Goal: Task Accomplishment & Management: Manage account settings

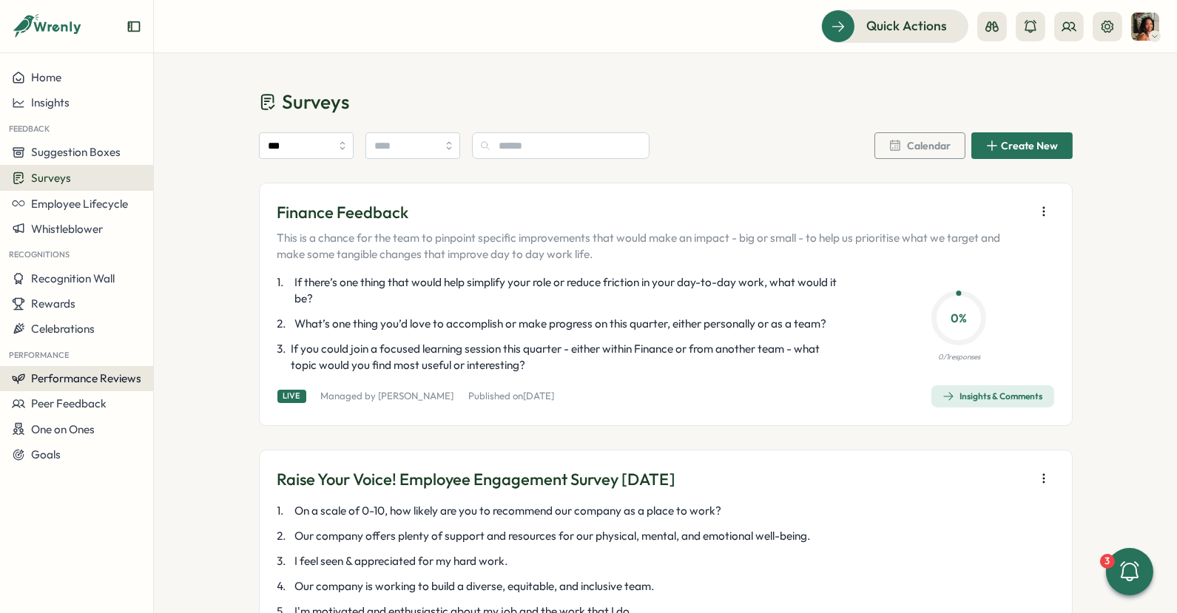
click at [85, 376] on span "Performance Reviews" at bounding box center [86, 378] width 110 height 14
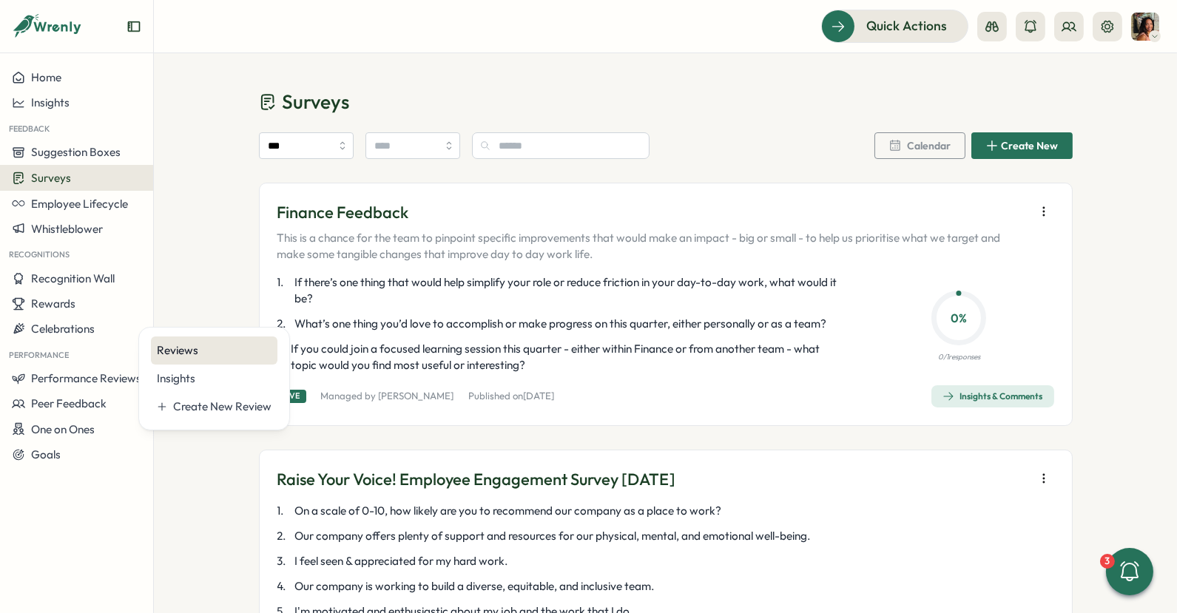
click at [206, 348] on div "Reviews" at bounding box center [214, 351] width 115 height 16
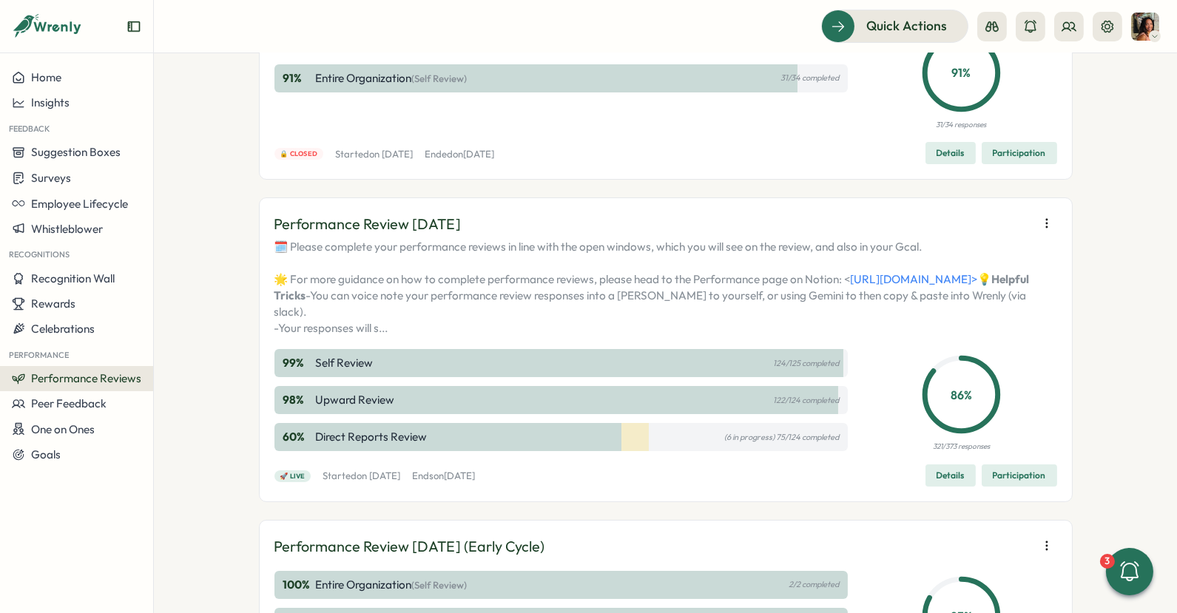
scroll to position [160, 0]
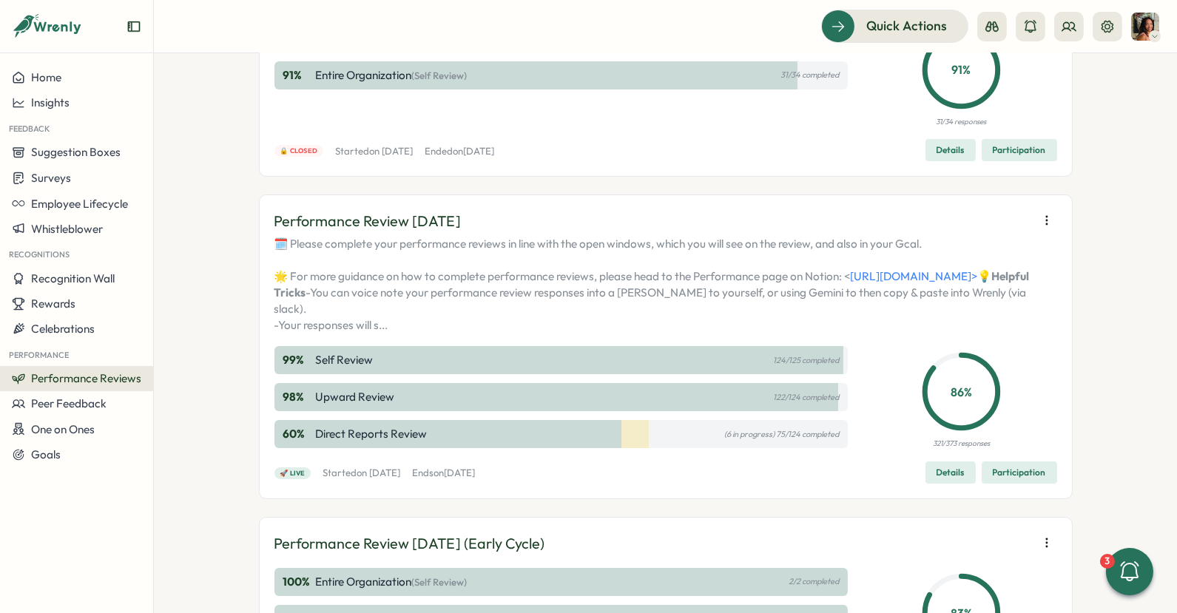
click at [1022, 483] on span "Participation" at bounding box center [1019, 472] width 53 height 21
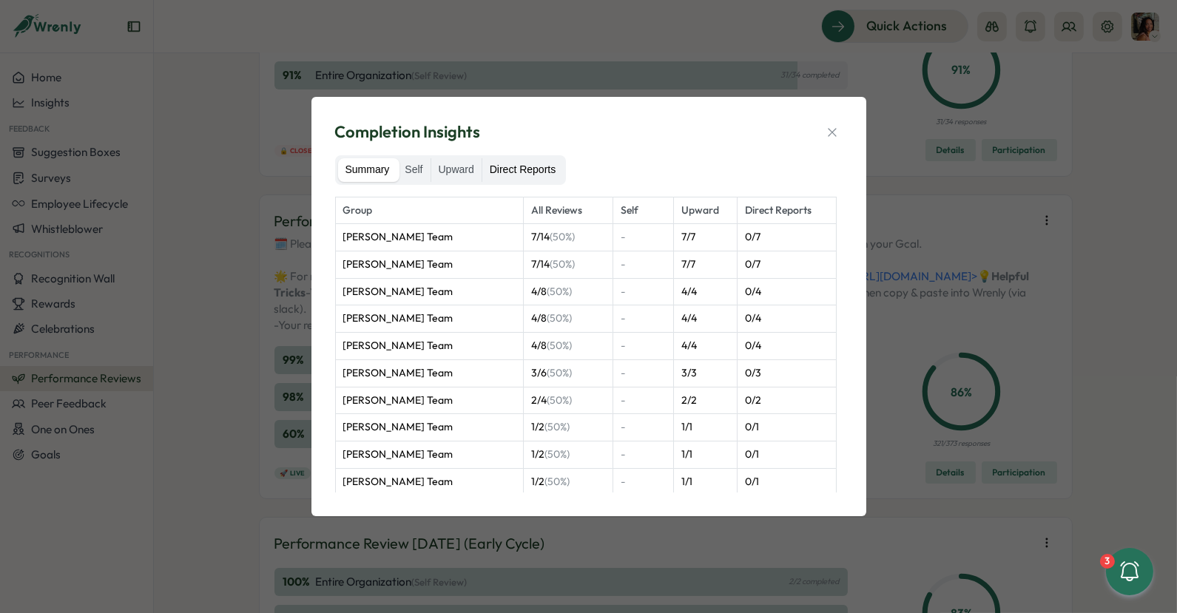
click at [552, 164] on label "Direct Reports" at bounding box center [522, 170] width 81 height 24
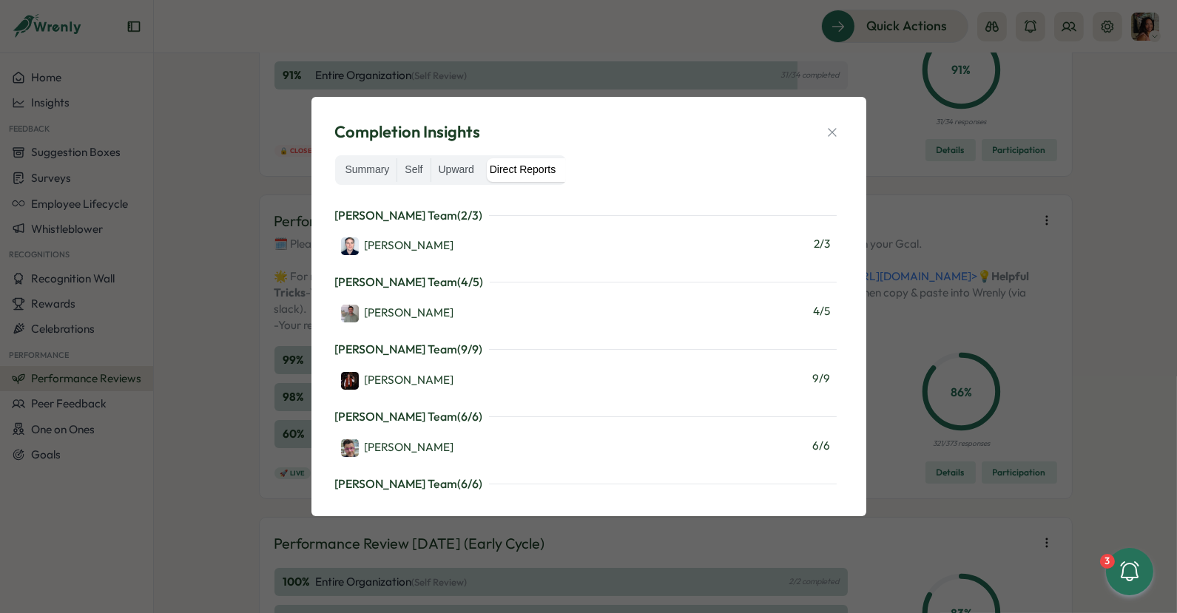
scroll to position [1347, 0]
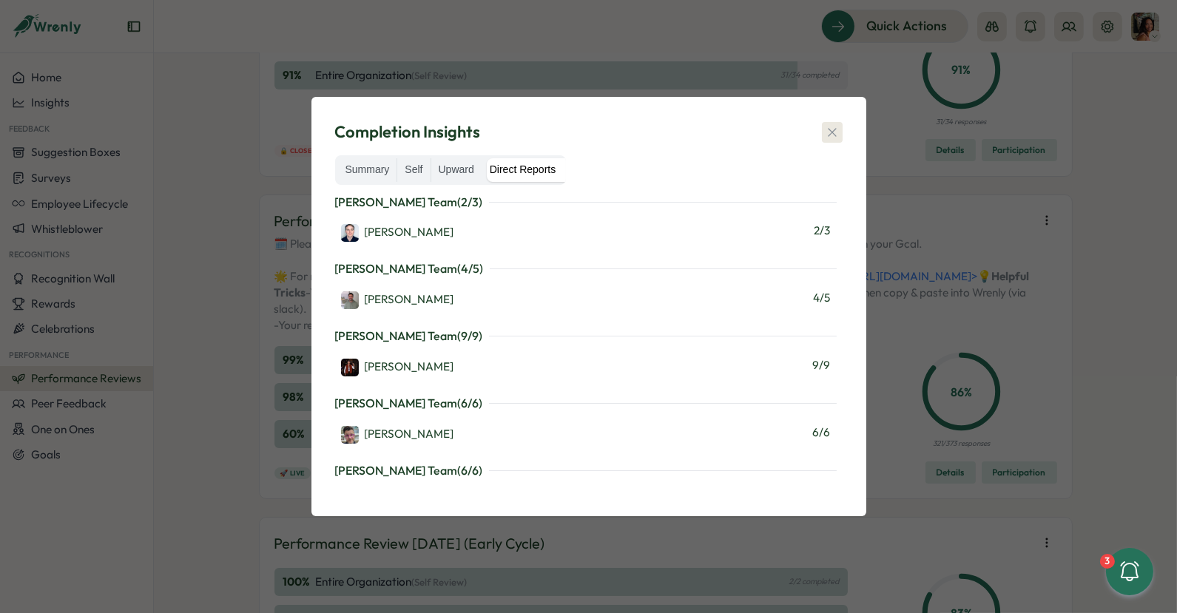
click at [837, 136] on icon "button" at bounding box center [832, 132] width 15 height 15
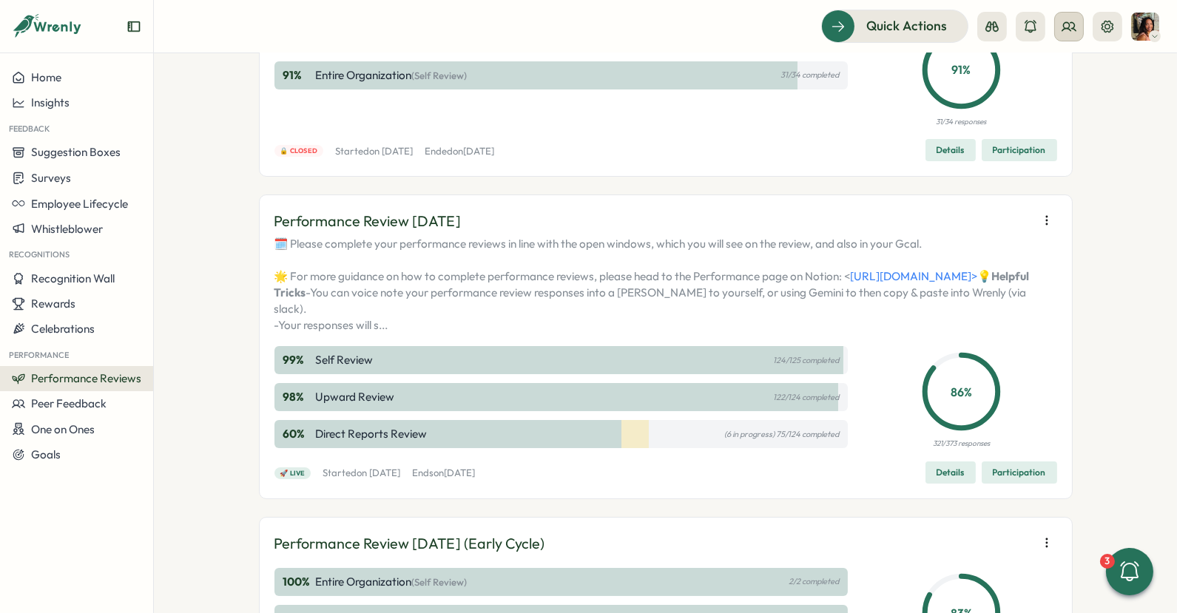
click at [1067, 26] on icon at bounding box center [1069, 26] width 15 height 15
click at [1048, 69] on div "Org Members" at bounding box center [1069, 73] width 93 height 16
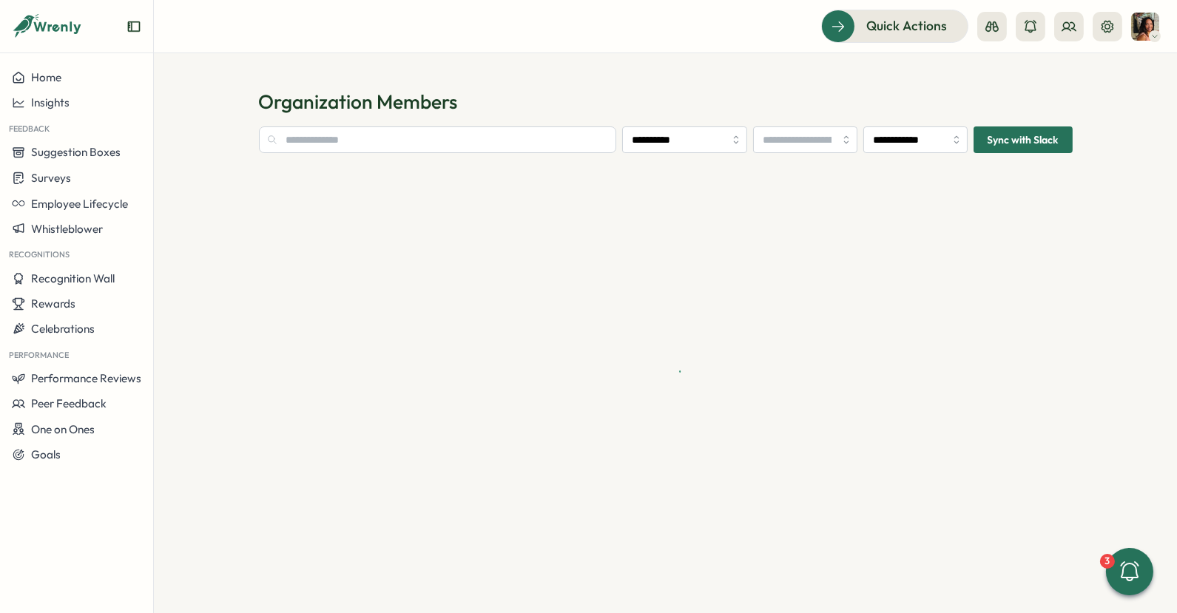
type input "**********"
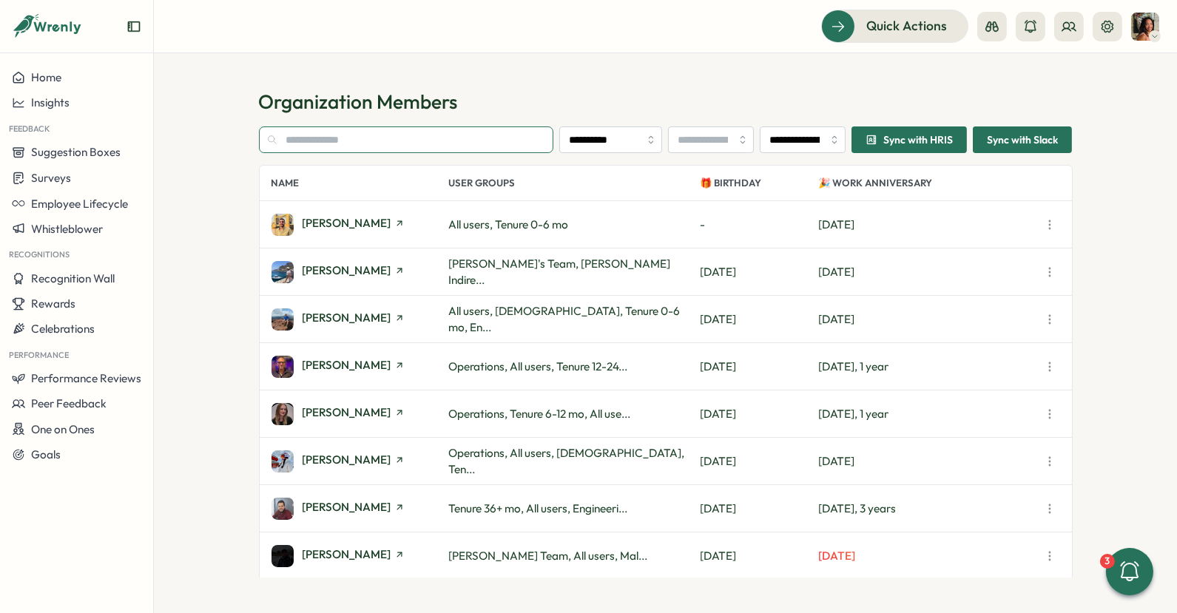
click at [371, 143] on input "text" at bounding box center [406, 140] width 295 height 27
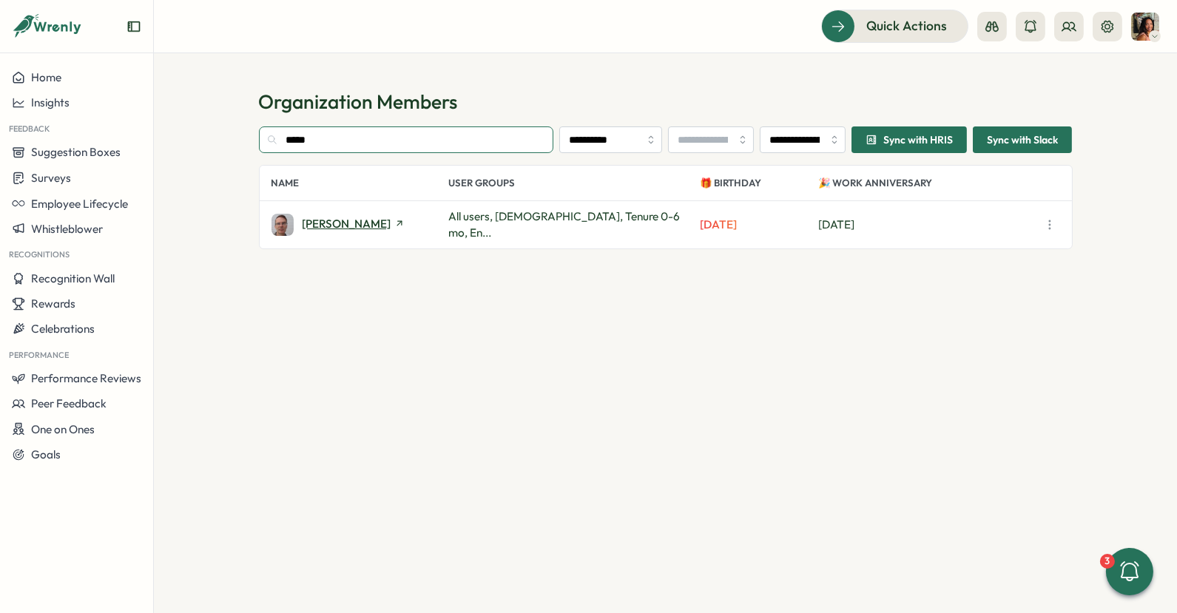
type input "*****"
click at [323, 224] on span "Robin McDowell" at bounding box center [347, 223] width 89 height 11
click at [405, 142] on input "*****" at bounding box center [406, 140] width 295 height 27
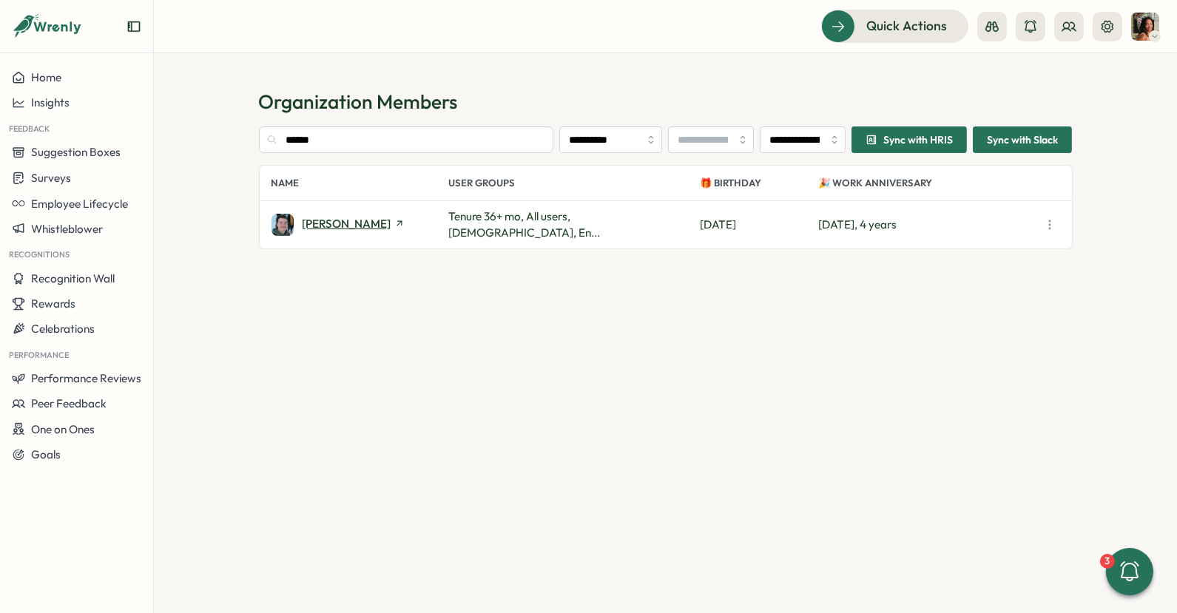
click at [323, 225] on span "Gerome Braddock" at bounding box center [347, 223] width 89 height 11
click at [348, 226] on span "Gerome Braddock" at bounding box center [347, 223] width 89 height 11
click at [426, 134] on input "******" at bounding box center [406, 140] width 295 height 27
click at [323, 225] on span "oskar" at bounding box center [319, 223] width 32 height 11
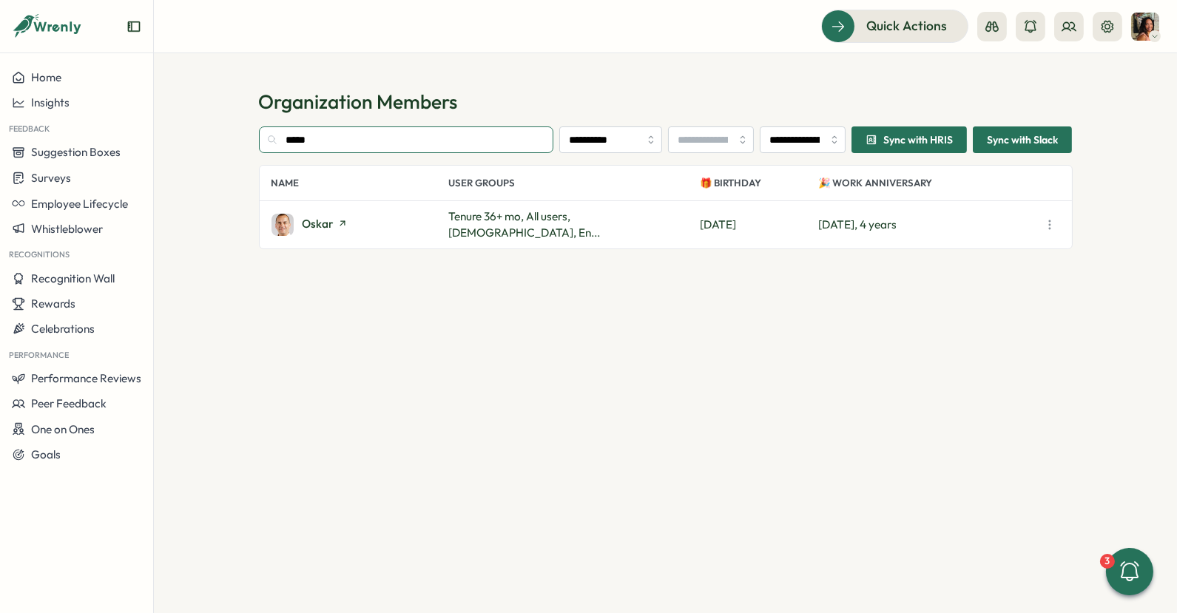
click at [359, 137] on input "*****" at bounding box center [406, 140] width 295 height 27
type input "******"
click at [327, 224] on span "Pearse Hemestretch" at bounding box center [355, 223] width 104 height 11
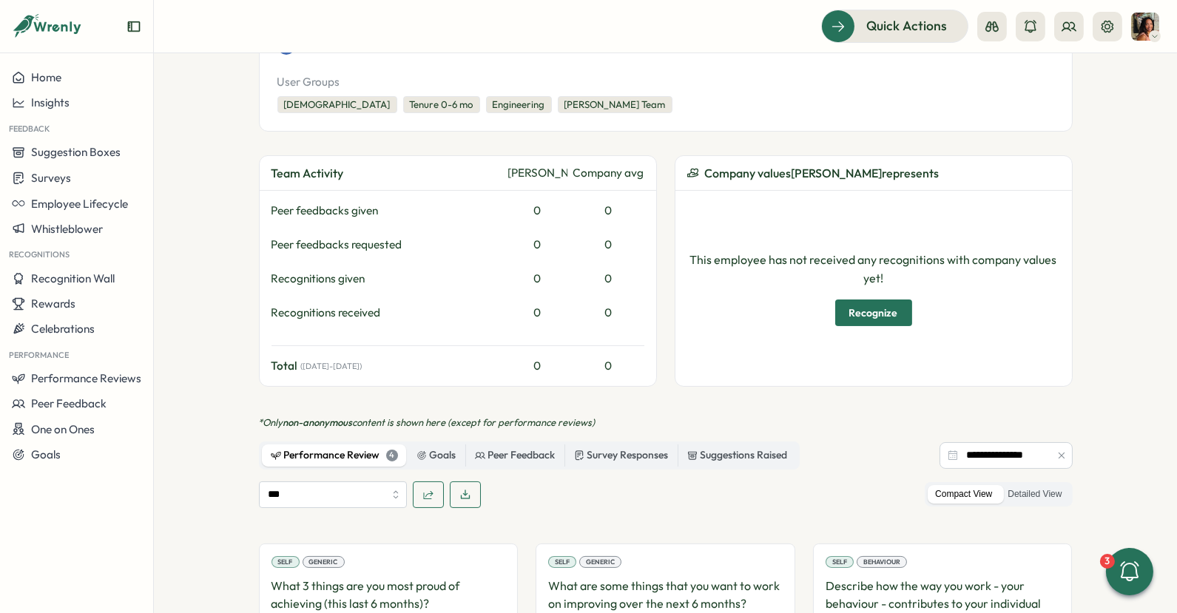
scroll to position [714, 0]
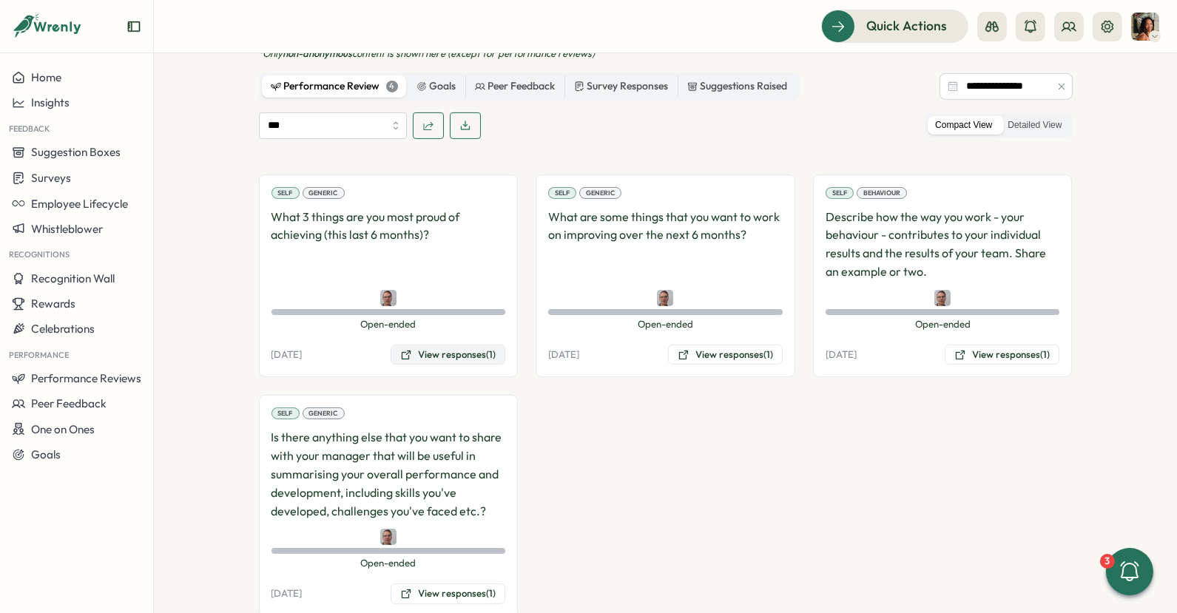
click at [428, 323] on div "Self Generic What 3 things are you most proud of achieving (this last 6 months)…" at bounding box center [389, 276] width 260 height 203
click at [428, 345] on button "View responses (1)" at bounding box center [448, 355] width 115 height 21
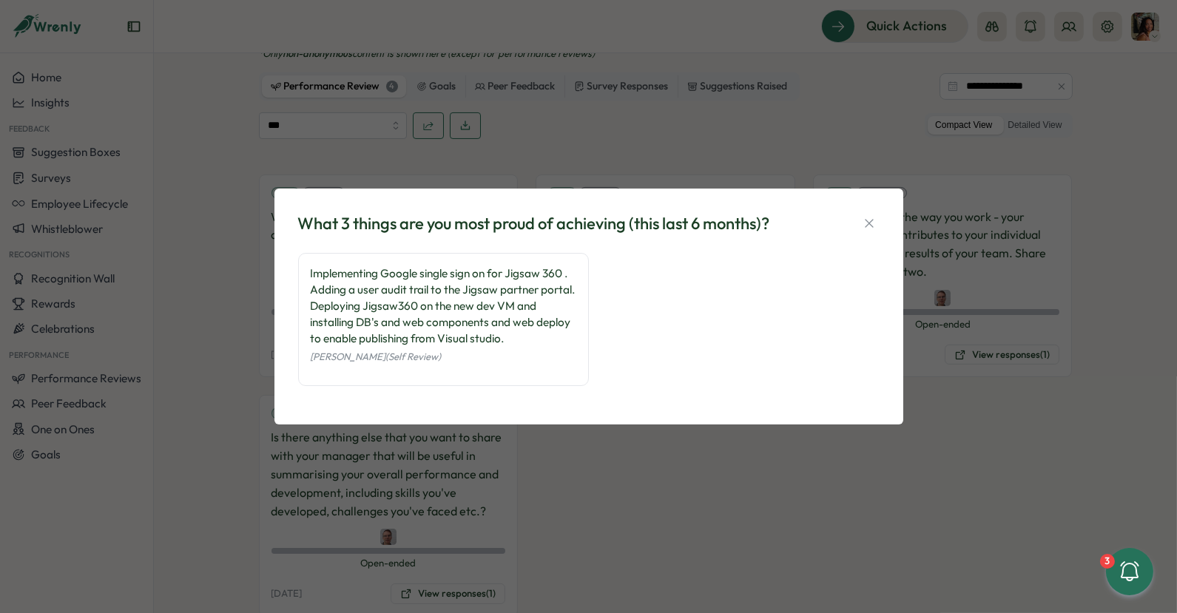
click at [624, 464] on div "What 3 things are you most proud of achieving (this last 6 months)? Implementin…" at bounding box center [588, 306] width 1177 height 613
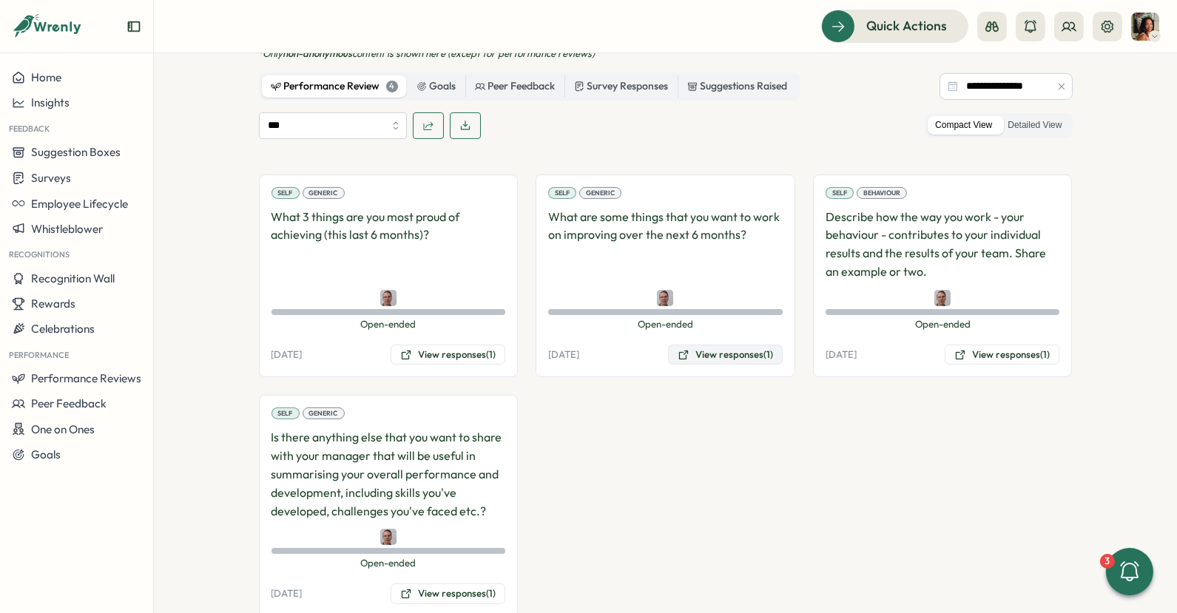
click at [730, 345] on button "View responses (1)" at bounding box center [725, 355] width 115 height 21
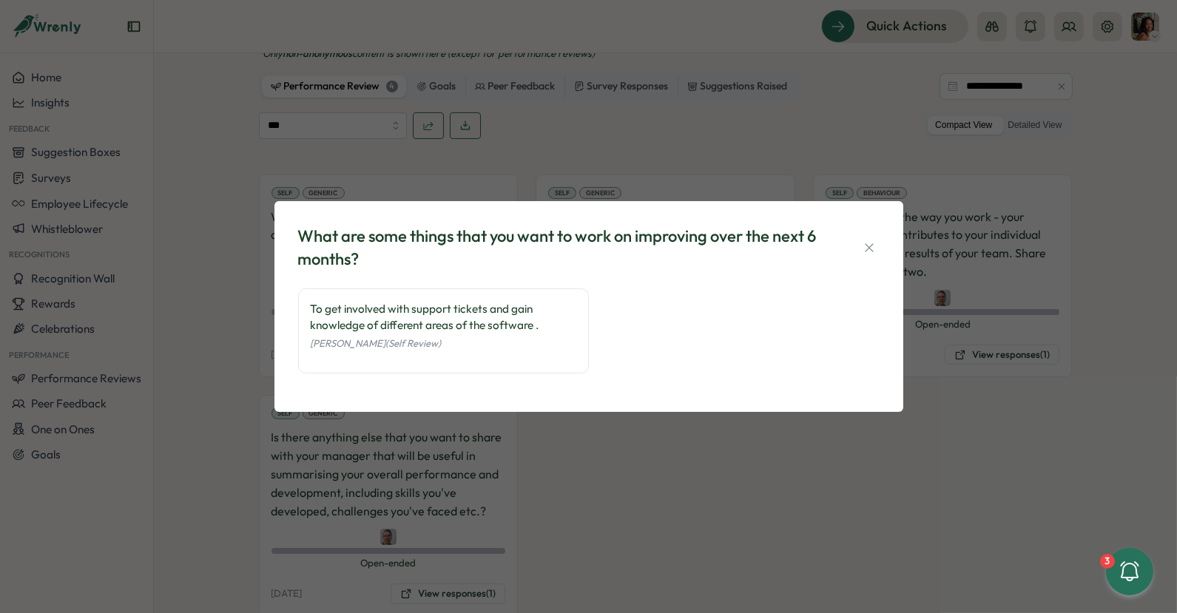
click at [681, 474] on div "What are some things that you want to work on improving over the next 6 months?…" at bounding box center [588, 306] width 1177 height 613
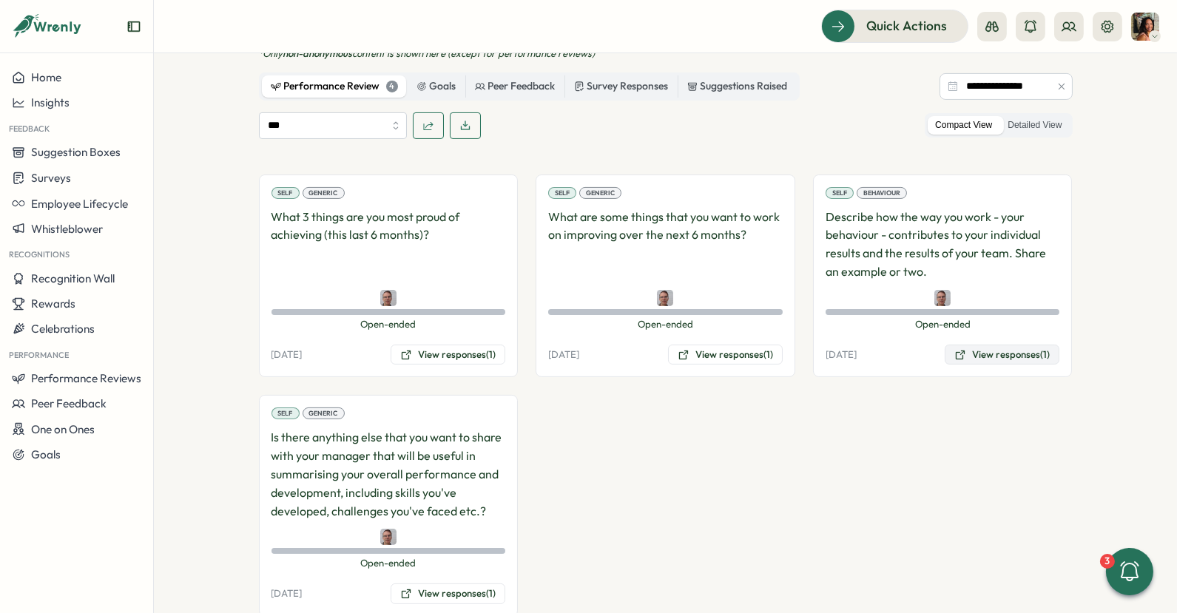
click at [1002, 345] on button "View responses (1)" at bounding box center [1002, 355] width 115 height 21
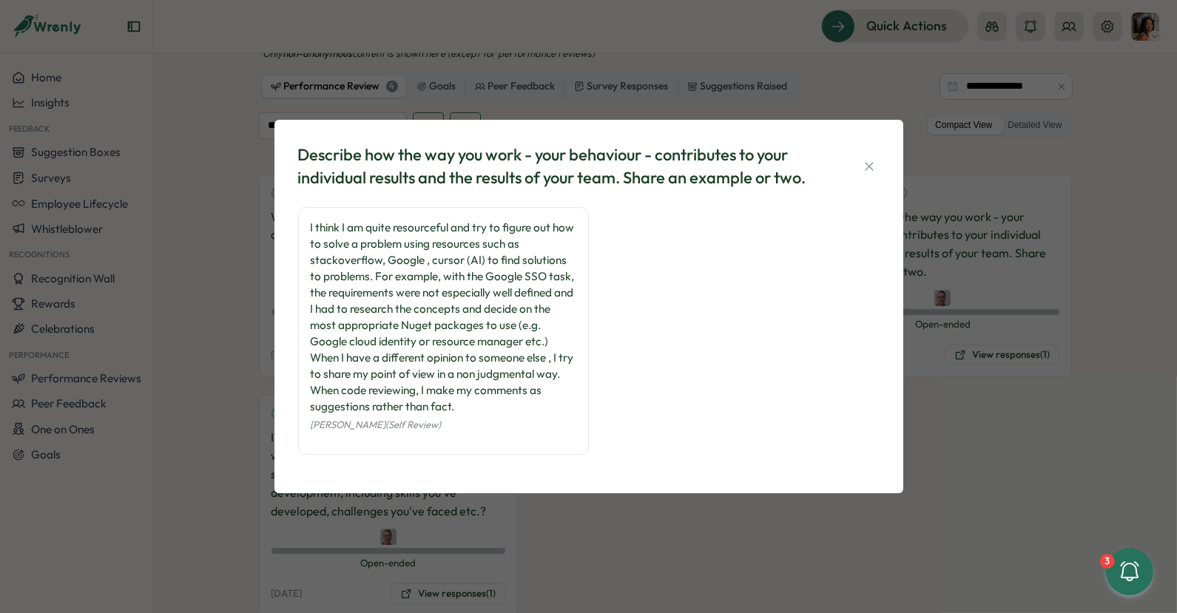
click at [559, 567] on div "Describe how the way you work - your behaviour - contributes to your individual…" at bounding box center [588, 306] width 1177 height 613
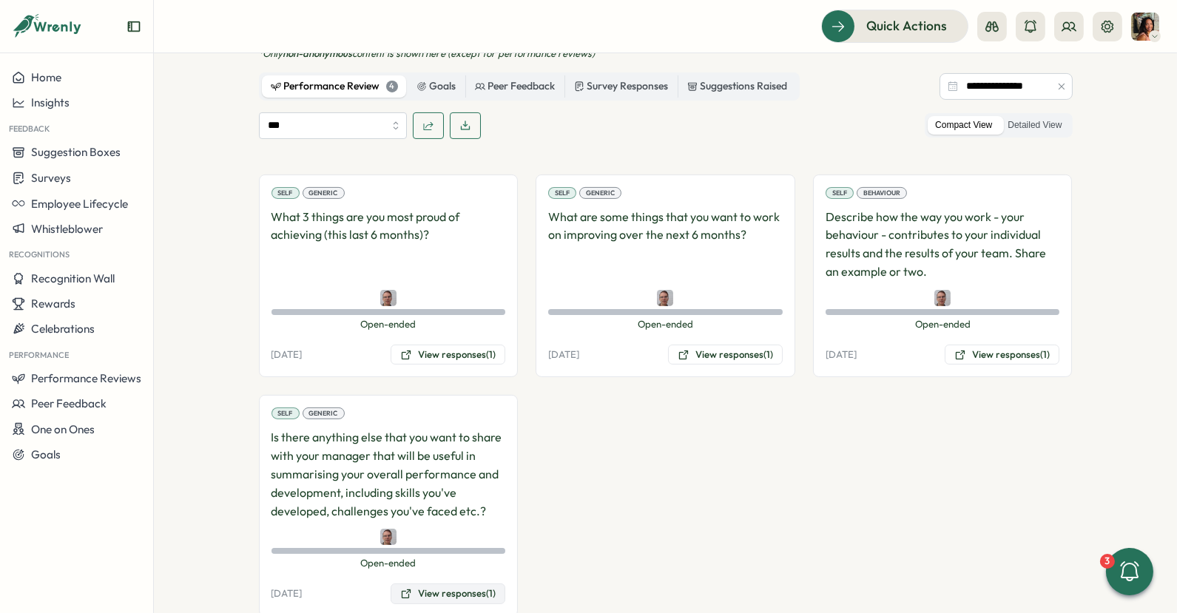
click at [489, 584] on button "View responses (1)" at bounding box center [448, 594] width 115 height 21
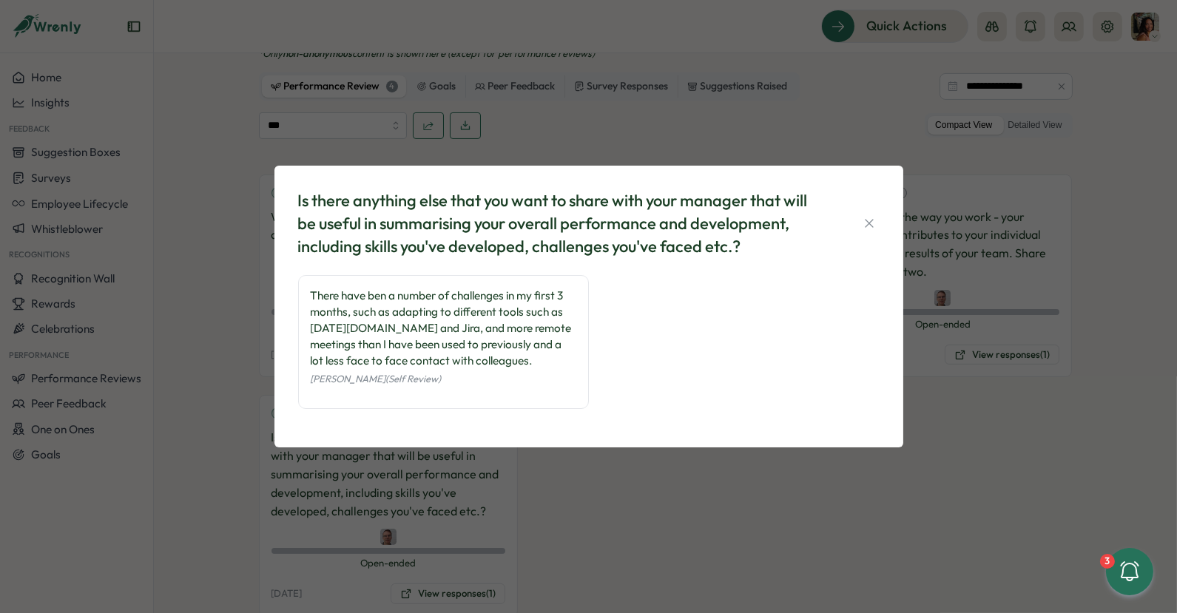
click at [618, 520] on div "Is there anything else that you want to share with your manager that will be us…" at bounding box center [588, 306] width 1177 height 613
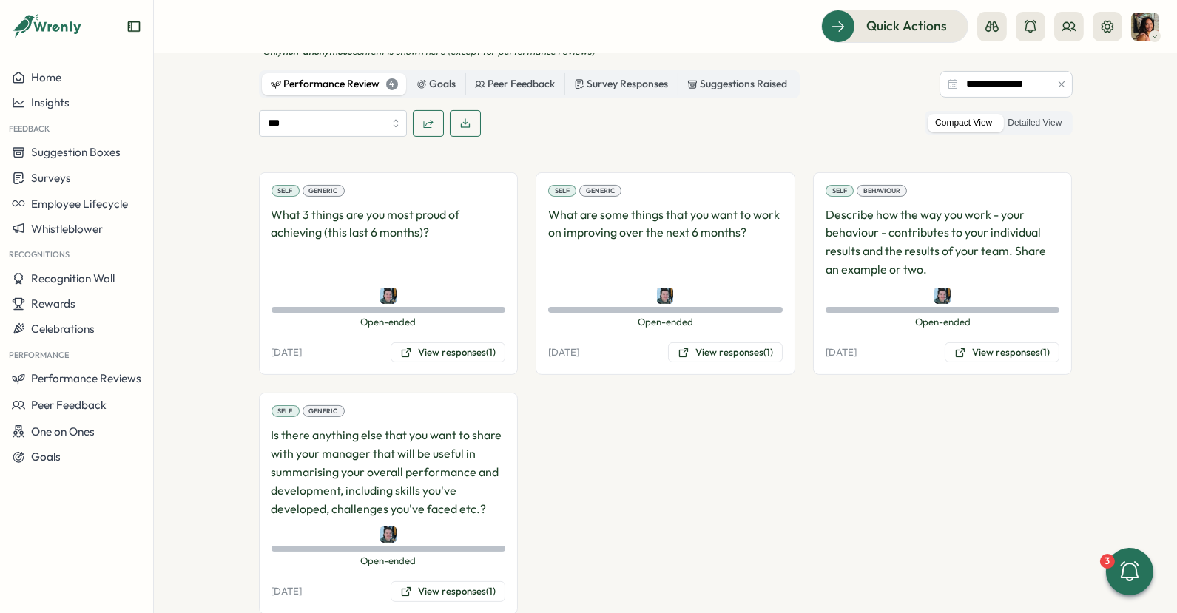
scroll to position [714, 0]
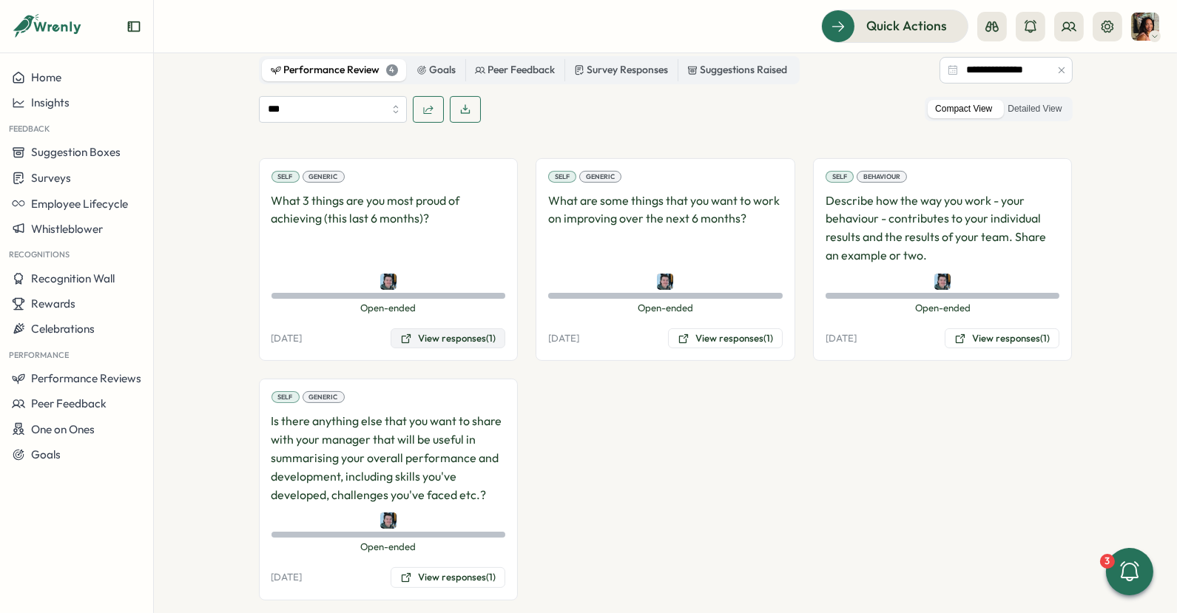
click at [444, 328] on button "View responses (1)" at bounding box center [448, 338] width 115 height 21
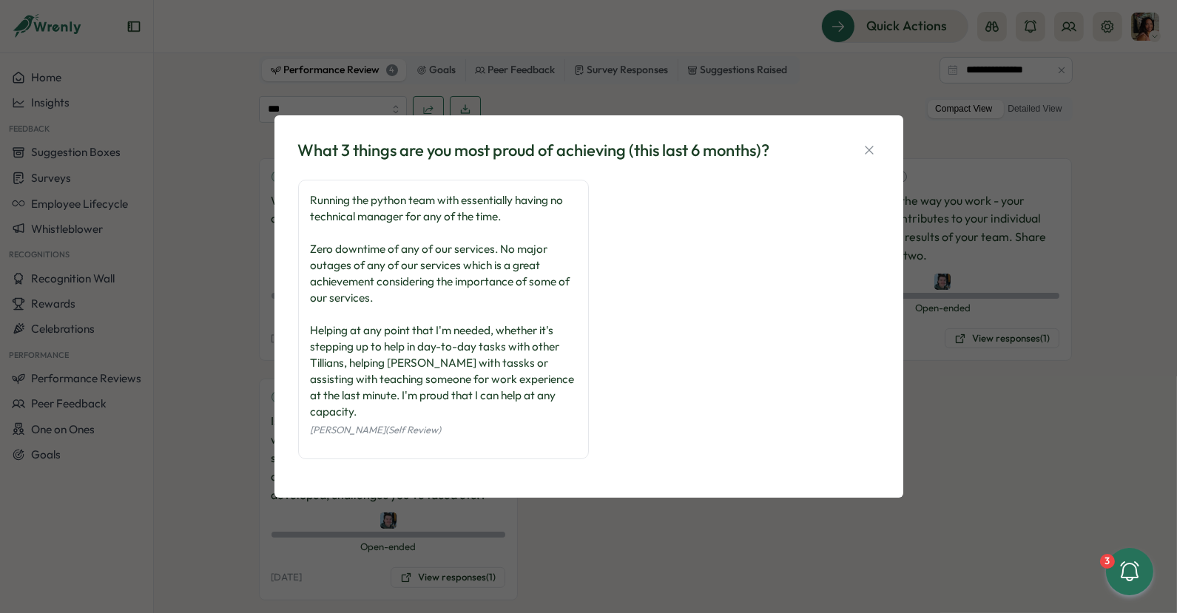
click at [1107, 314] on div "What 3 things are you most proud of achieving (this last 6 months)? Running the…" at bounding box center [588, 306] width 1177 height 613
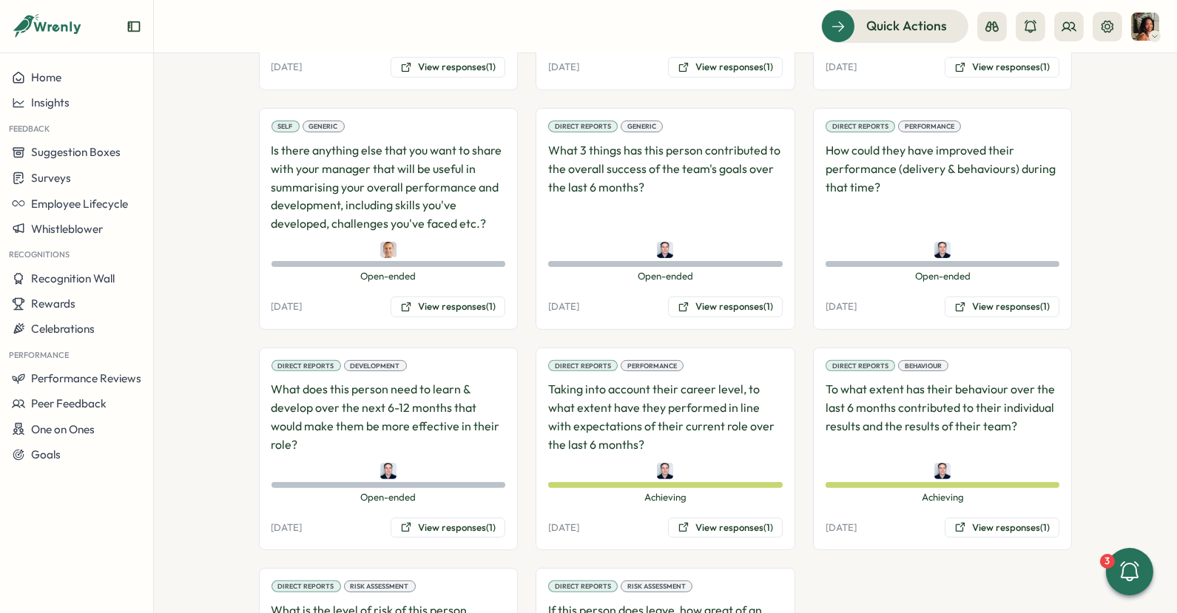
scroll to position [1192, 0]
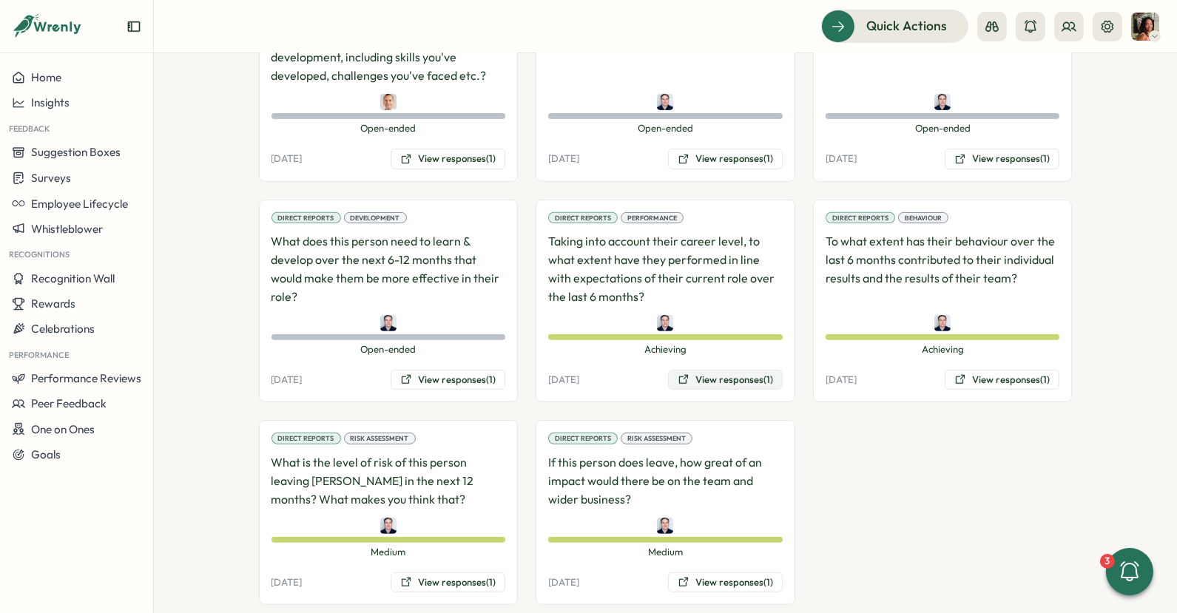
click at [702, 370] on button "View responses (1)" at bounding box center [725, 380] width 115 height 21
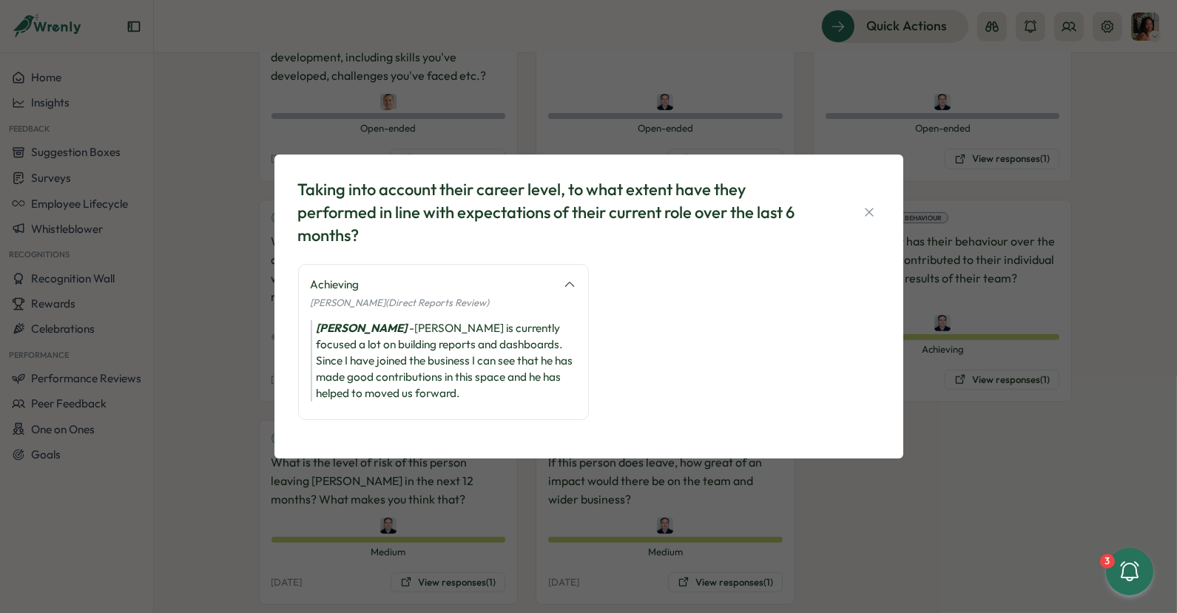
click at [436, 540] on div "Taking into account their career level, to what extent have they performed in l…" at bounding box center [588, 306] width 1177 height 613
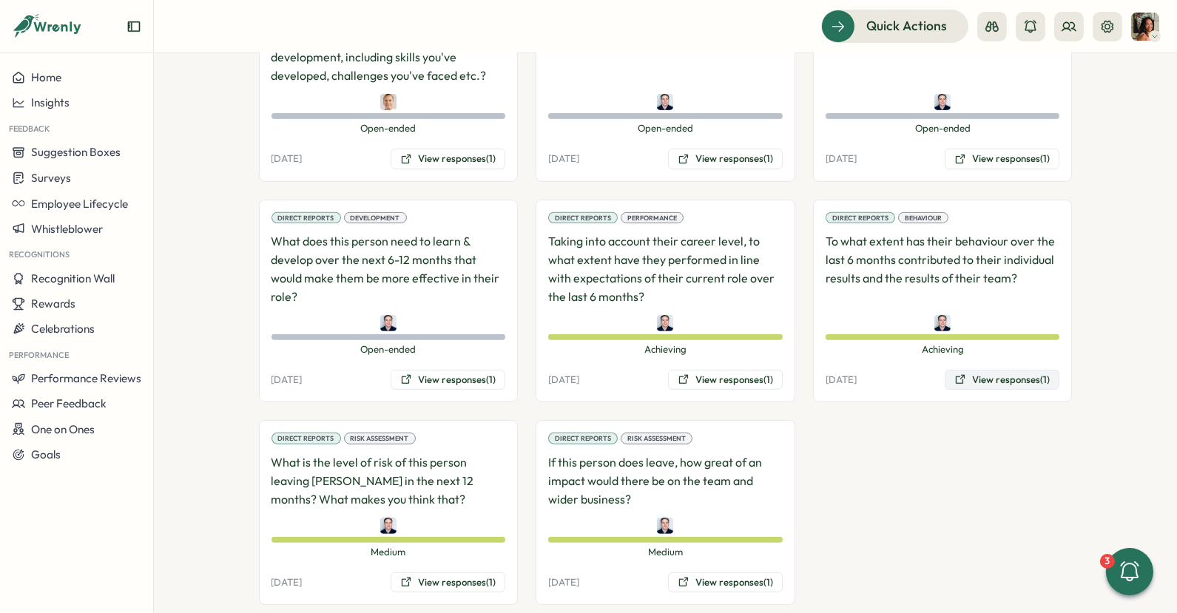
click at [990, 370] on button "View responses (1)" at bounding box center [1002, 380] width 115 height 21
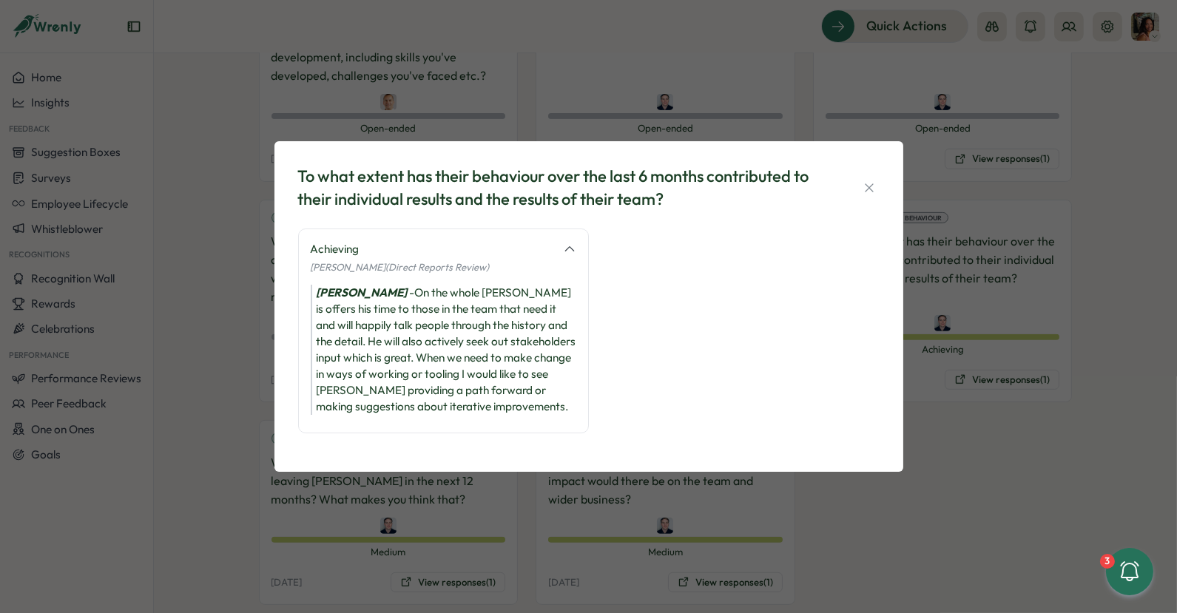
click at [369, 520] on div "To what extent has their behaviour over the last 6 months contributed to their …" at bounding box center [588, 306] width 1177 height 613
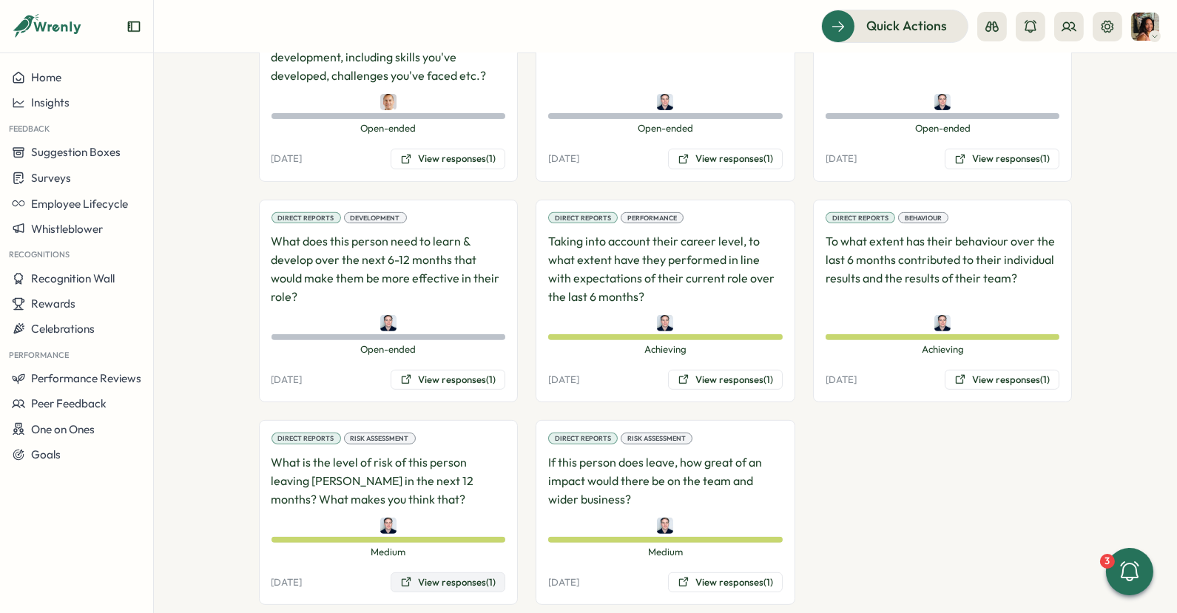
click at [428, 573] on button "View responses (1)" at bounding box center [448, 583] width 115 height 21
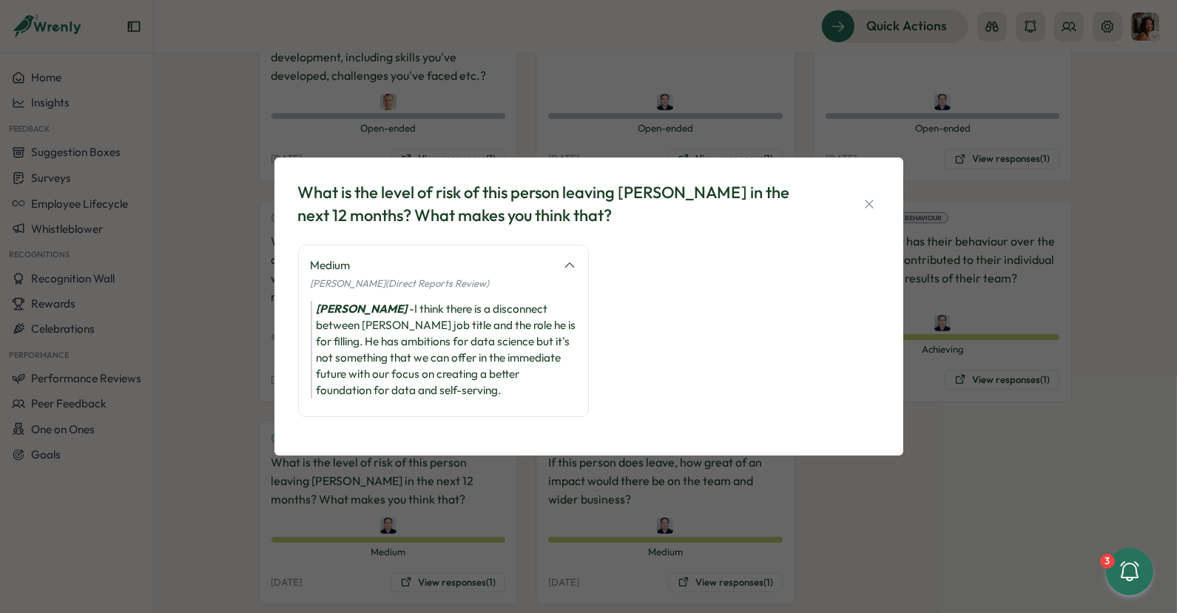
click at [715, 529] on div "What is the level of risk of this person leaving Tillo in the next 12 months? W…" at bounding box center [588, 306] width 1177 height 613
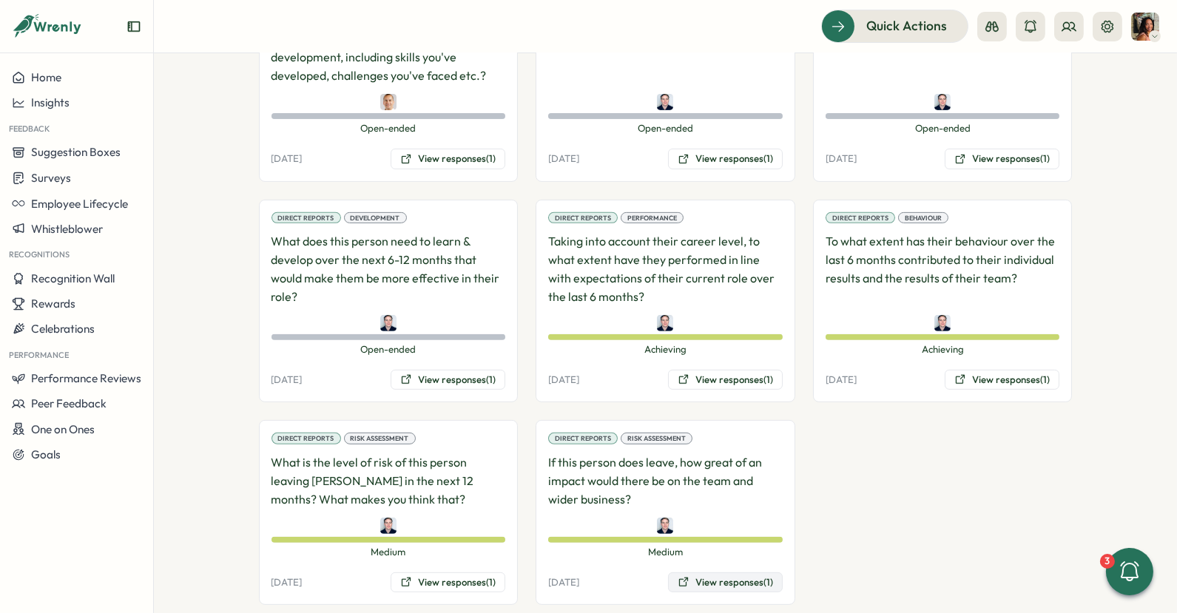
click at [718, 573] on button "View responses (1)" at bounding box center [725, 583] width 115 height 21
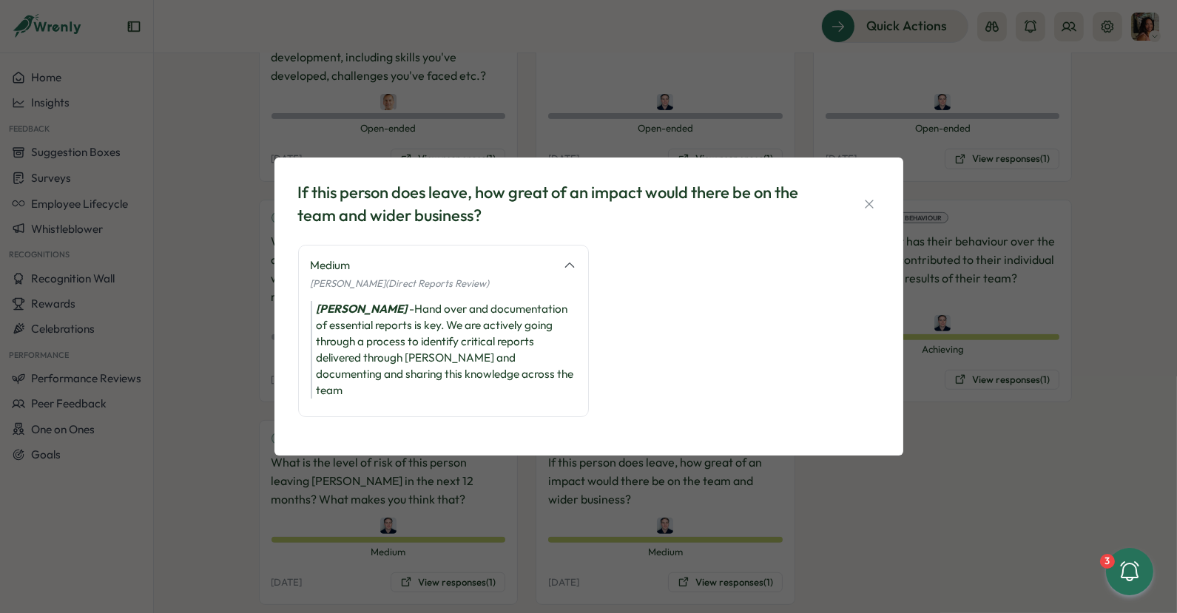
click at [518, 479] on div "If this person does leave, how great of an impact would there be on the team an…" at bounding box center [588, 306] width 1177 height 613
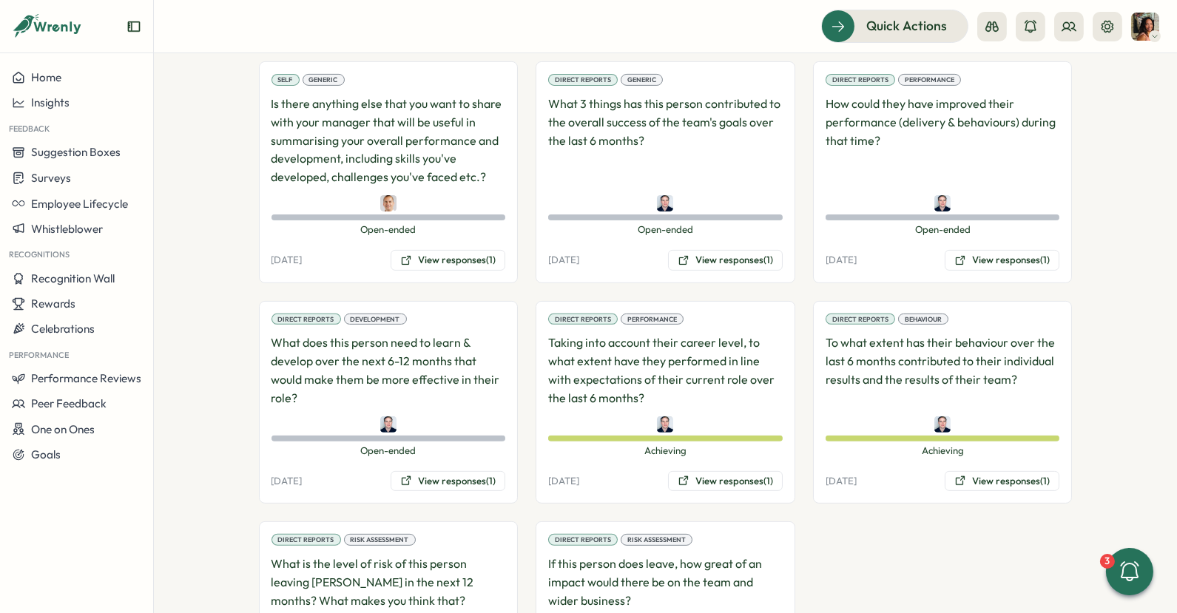
scroll to position [1079, 0]
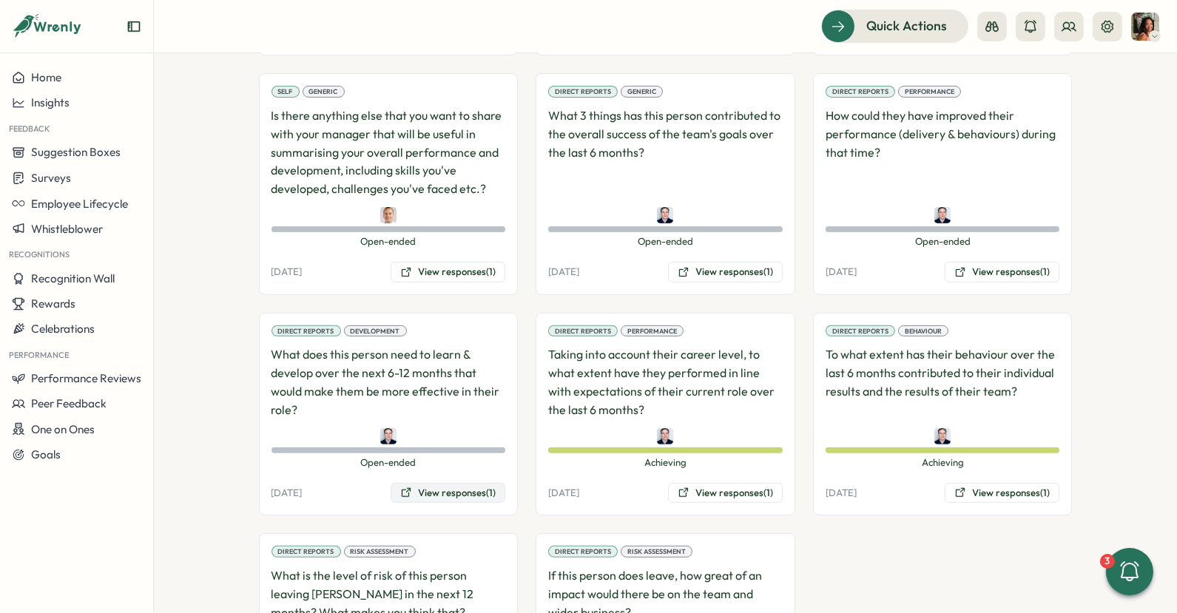
click at [456, 483] on button "View responses (1)" at bounding box center [448, 493] width 115 height 21
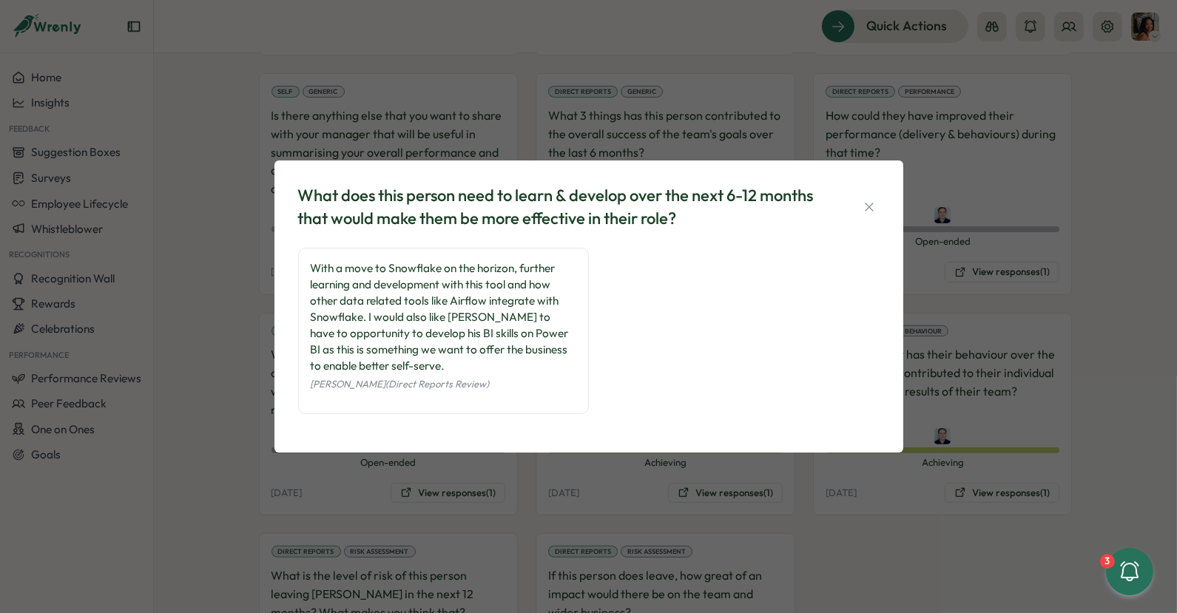
drag, startPoint x: 566, startPoint y: 482, endPoint x: 593, endPoint y: 442, distance: 47.4
click at [566, 482] on div "What does this person need to learn & develop over the next 6-12 months that wo…" at bounding box center [588, 306] width 1177 height 613
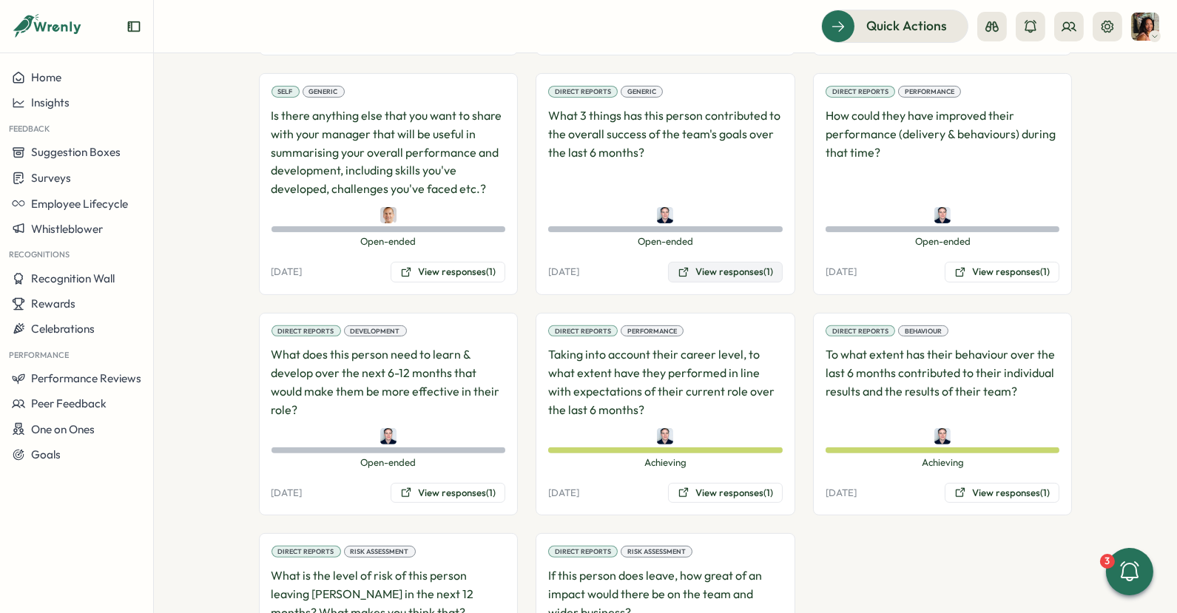
click at [710, 262] on div "Direct Reports Generic What 3 things has this person contributed to the overall…" at bounding box center [666, 184] width 260 height 222
click at [709, 262] on button "View responses (1)" at bounding box center [725, 272] width 115 height 21
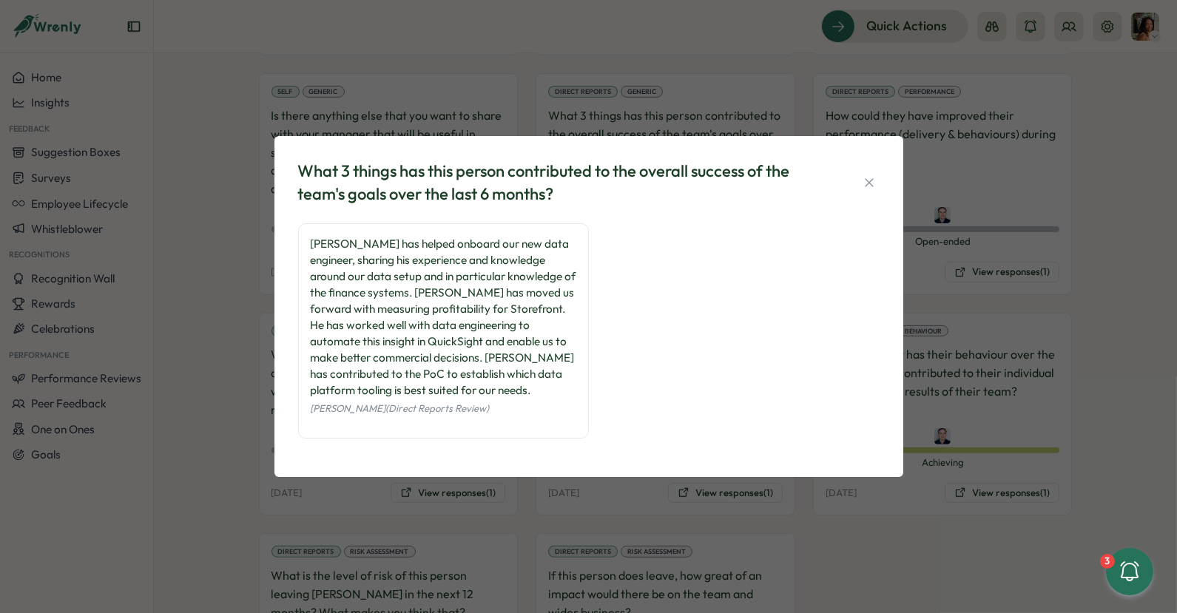
click at [999, 226] on div "What 3 things has this person contributed to the overall success of the team's …" at bounding box center [588, 306] width 1177 height 613
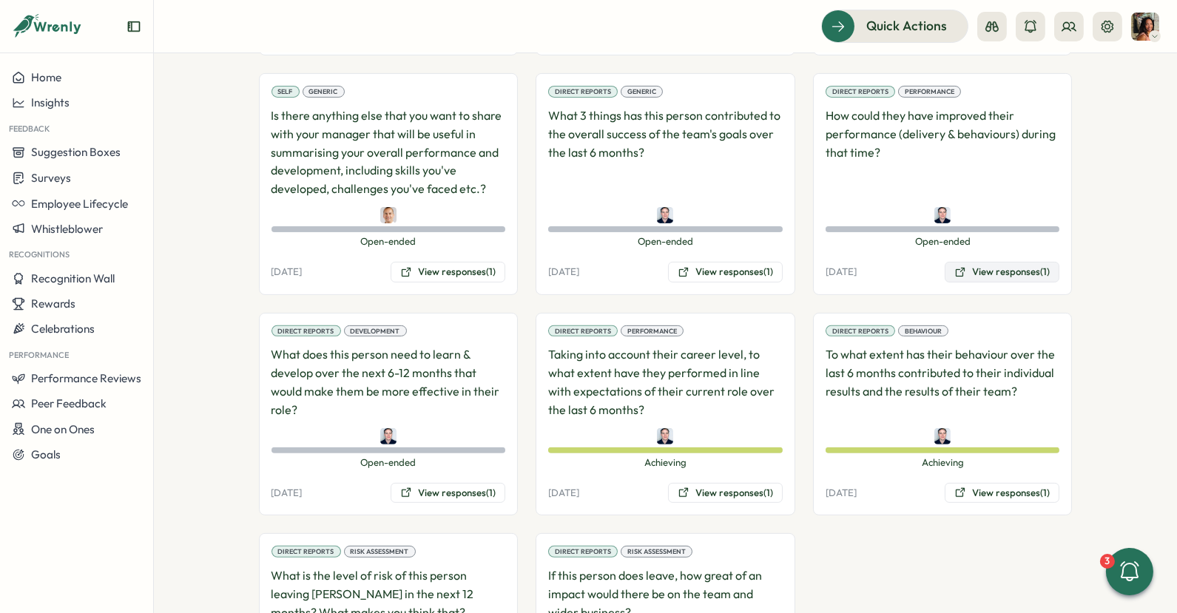
click at [982, 262] on button "View responses (1)" at bounding box center [1002, 272] width 115 height 21
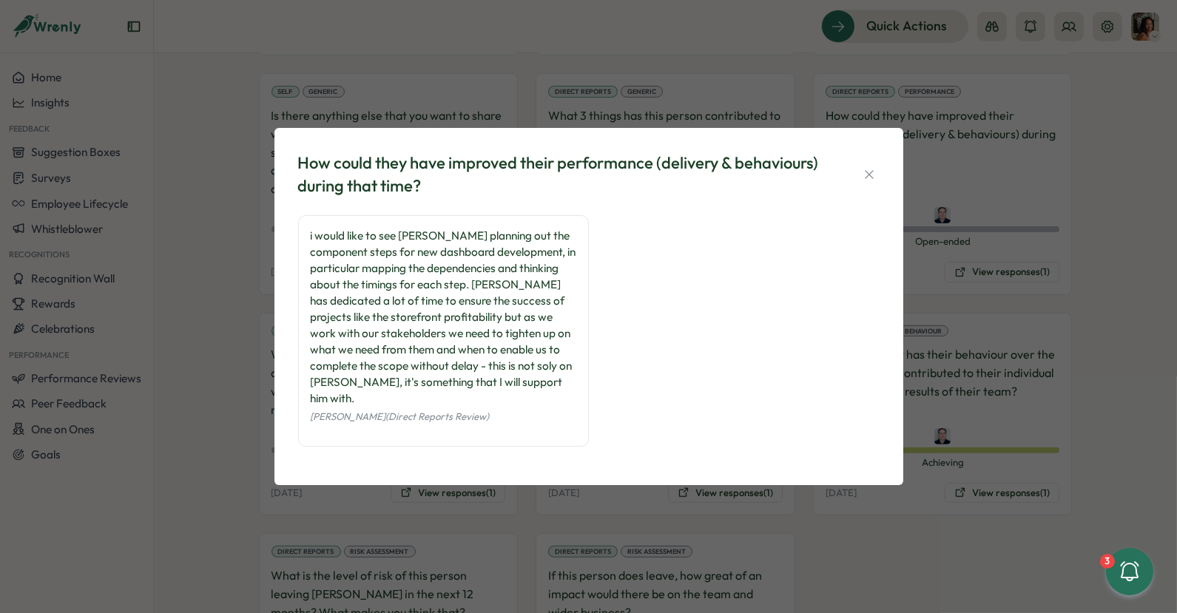
click at [1073, 144] on div "How could they have improved their performance (delivery & behaviours) during t…" at bounding box center [588, 306] width 1177 height 613
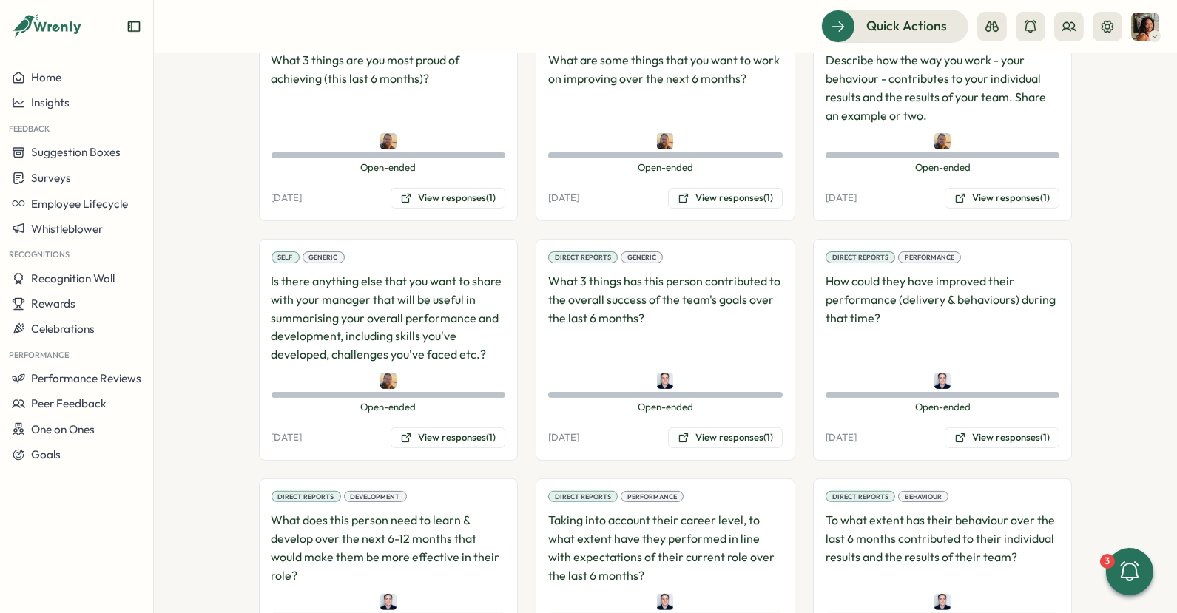
scroll to position [1192, 0]
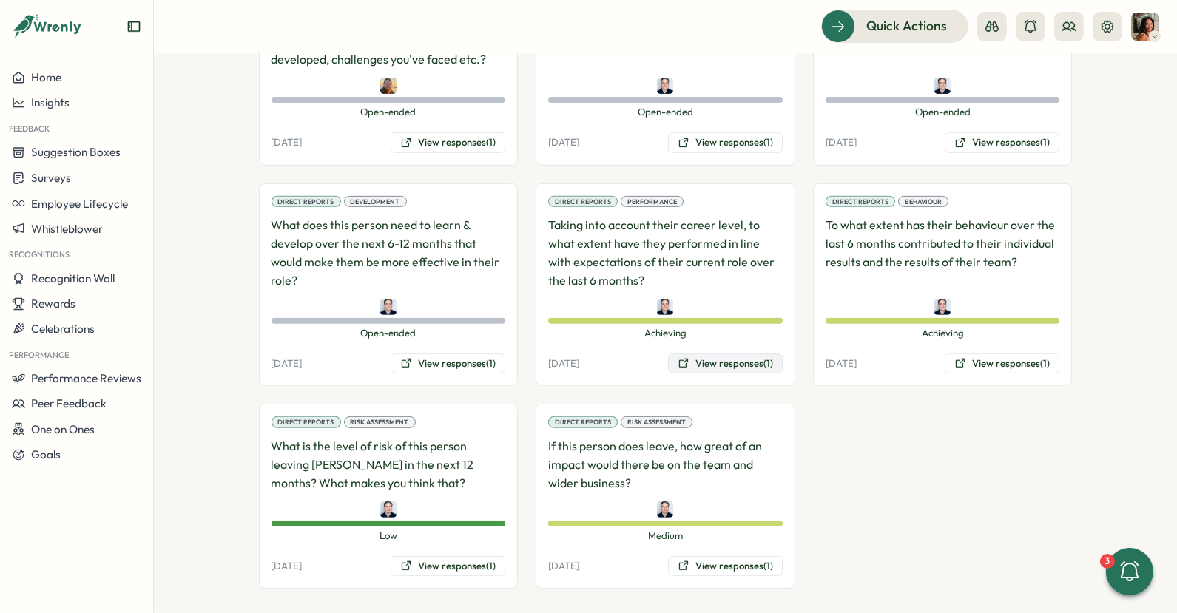
click at [678, 357] on icon at bounding box center [684, 363] width 12 height 12
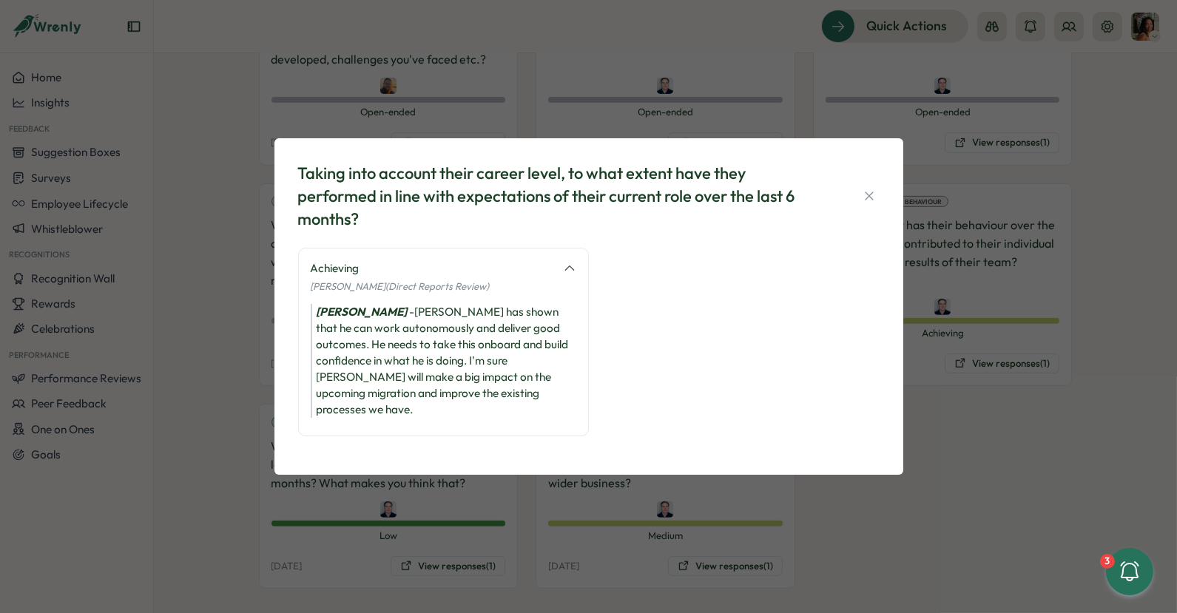
click at [948, 309] on div "Taking into account their career level, to what extent have they performed in l…" at bounding box center [588, 306] width 1177 height 613
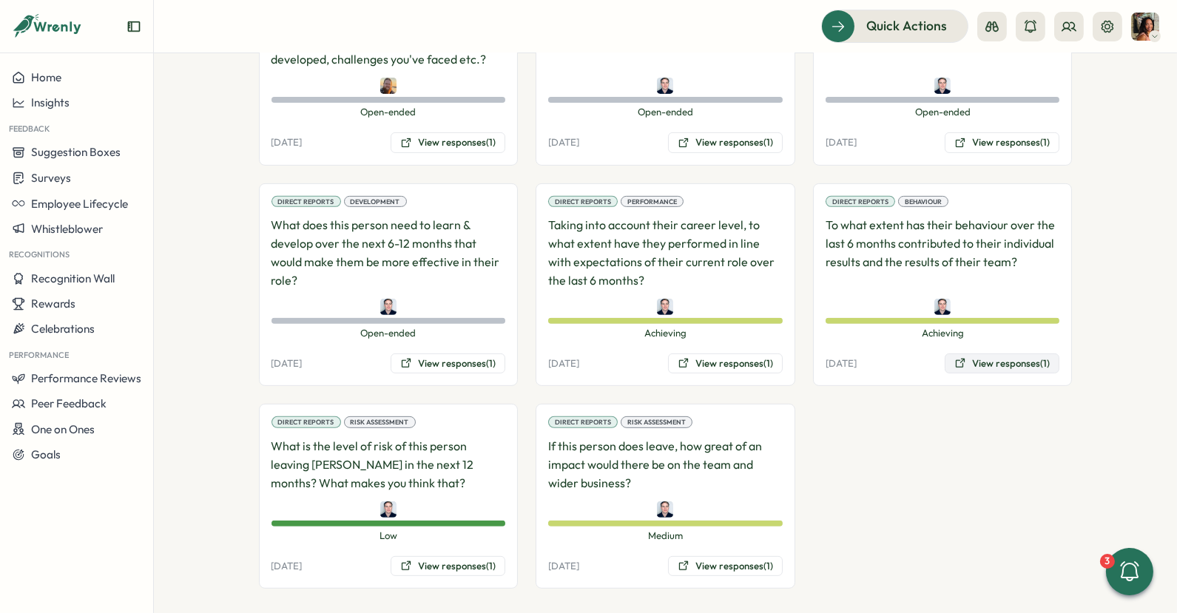
click at [974, 354] on button "View responses (1)" at bounding box center [1002, 364] width 115 height 21
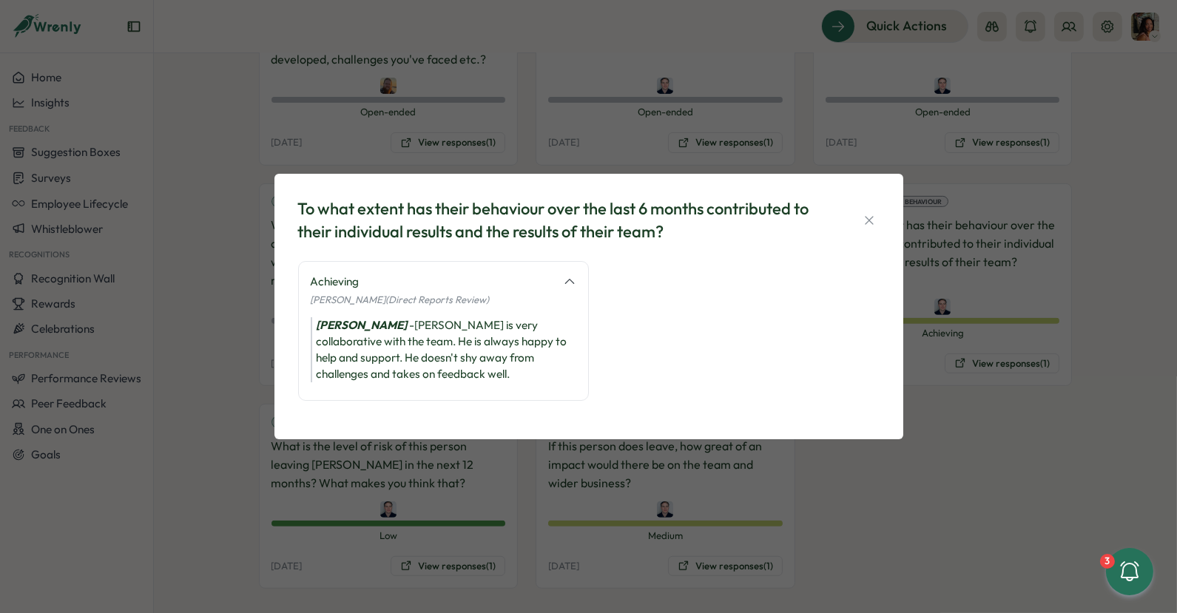
click at [249, 505] on div "To what extent has their behaviour over the last 6 months contributed to their …" at bounding box center [588, 306] width 1177 height 613
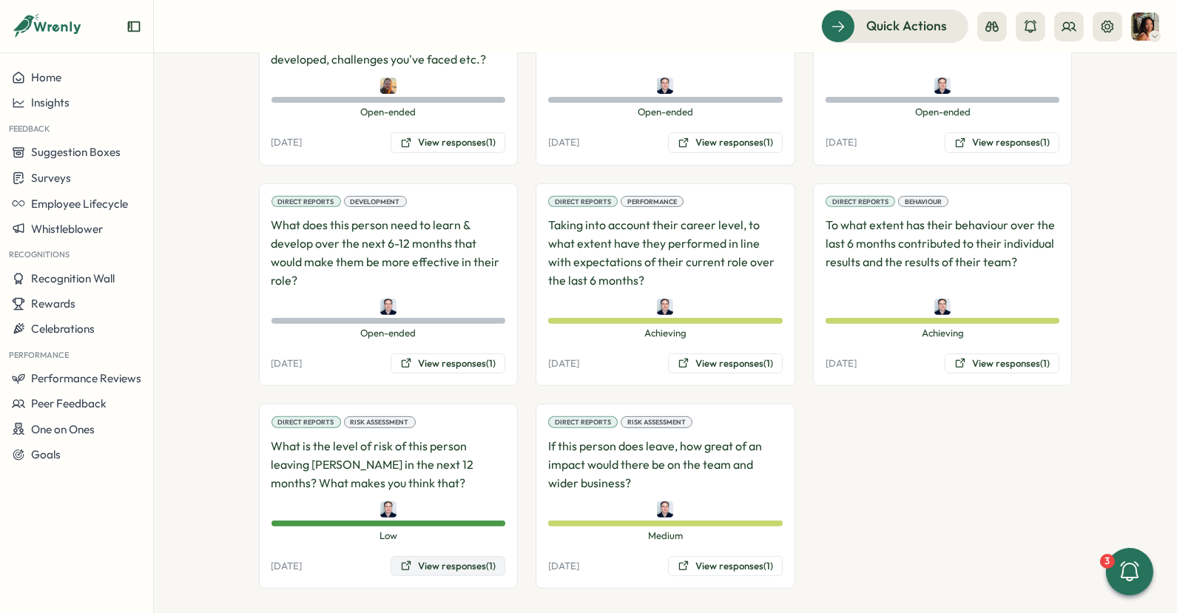
click at [417, 564] on button "View responses (1)" at bounding box center [448, 566] width 115 height 21
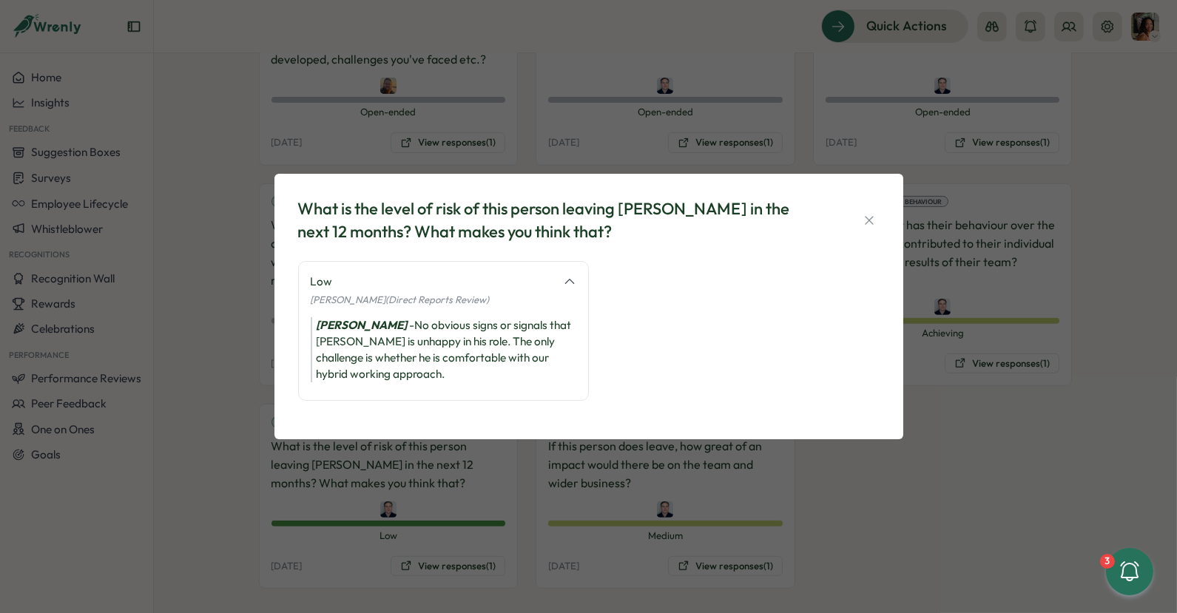
click at [603, 558] on div "What is the level of risk of this person leaving [PERSON_NAME] in the next 12 m…" at bounding box center [588, 306] width 1177 height 613
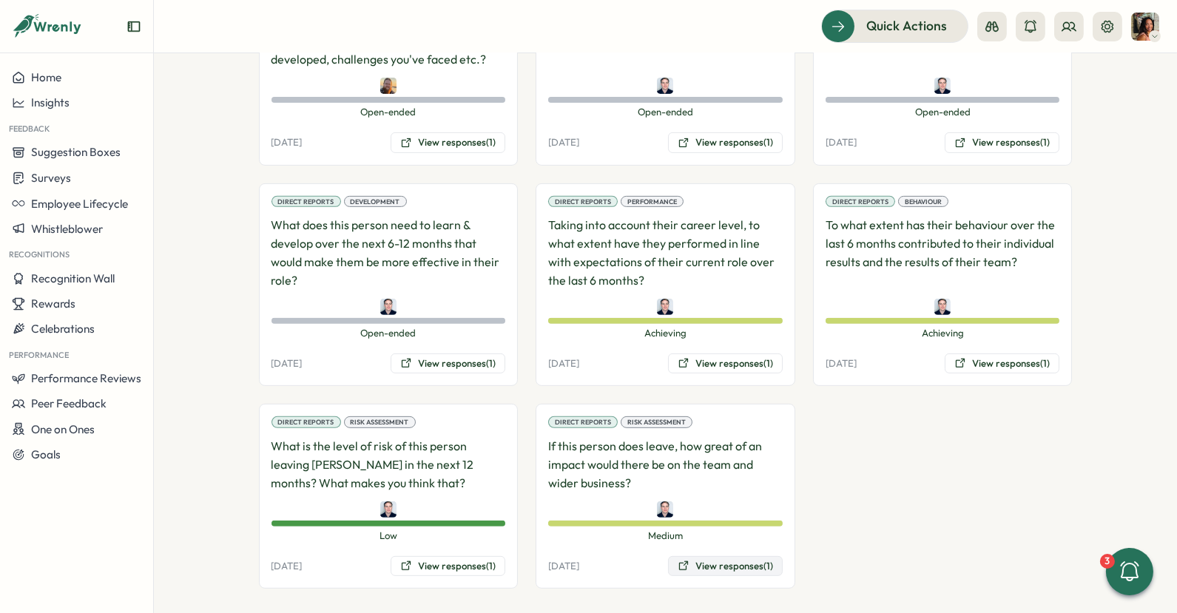
click at [681, 562] on button "View responses (1)" at bounding box center [725, 566] width 115 height 21
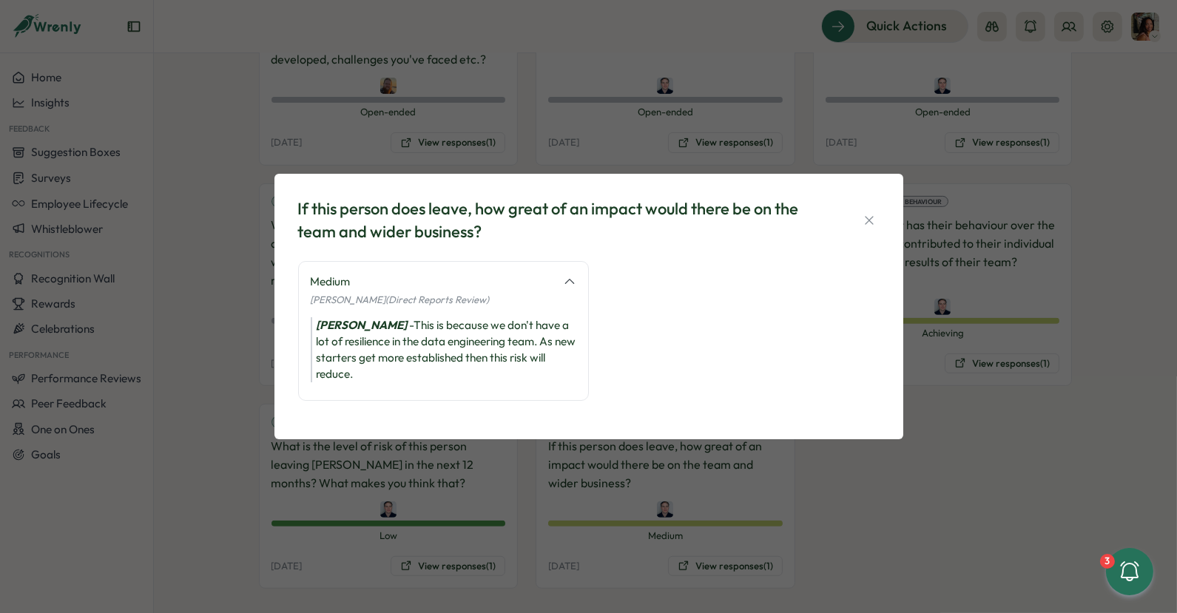
click at [606, 527] on div "If this person does leave, how great of an impact would there be on the team an…" at bounding box center [588, 306] width 1177 height 613
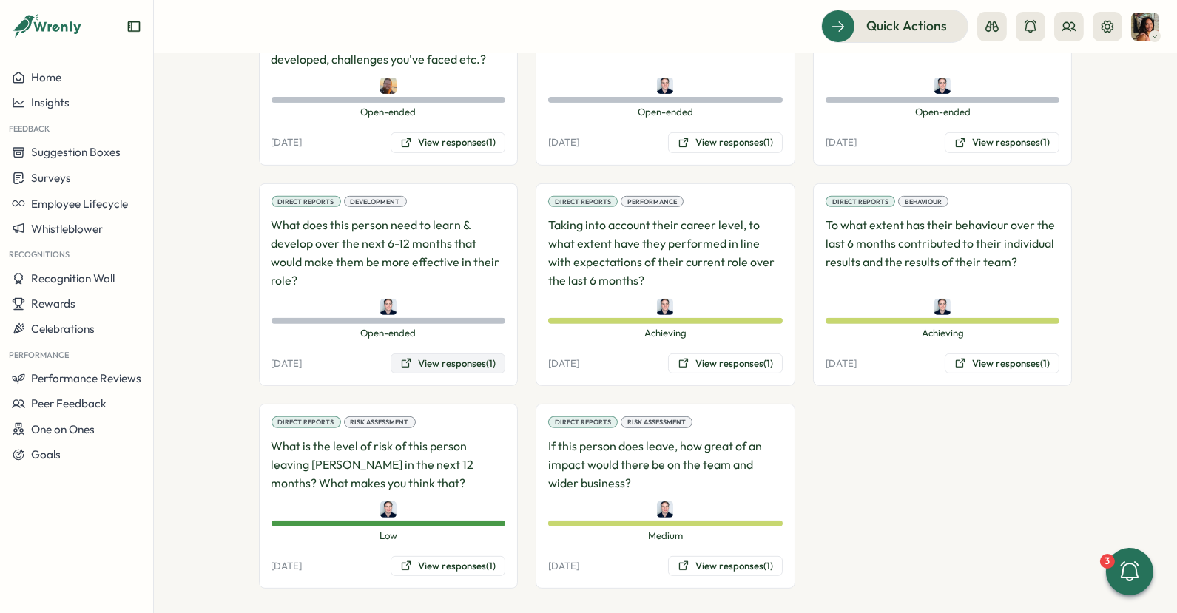
click at [494, 354] on button "View responses (1)" at bounding box center [448, 364] width 115 height 21
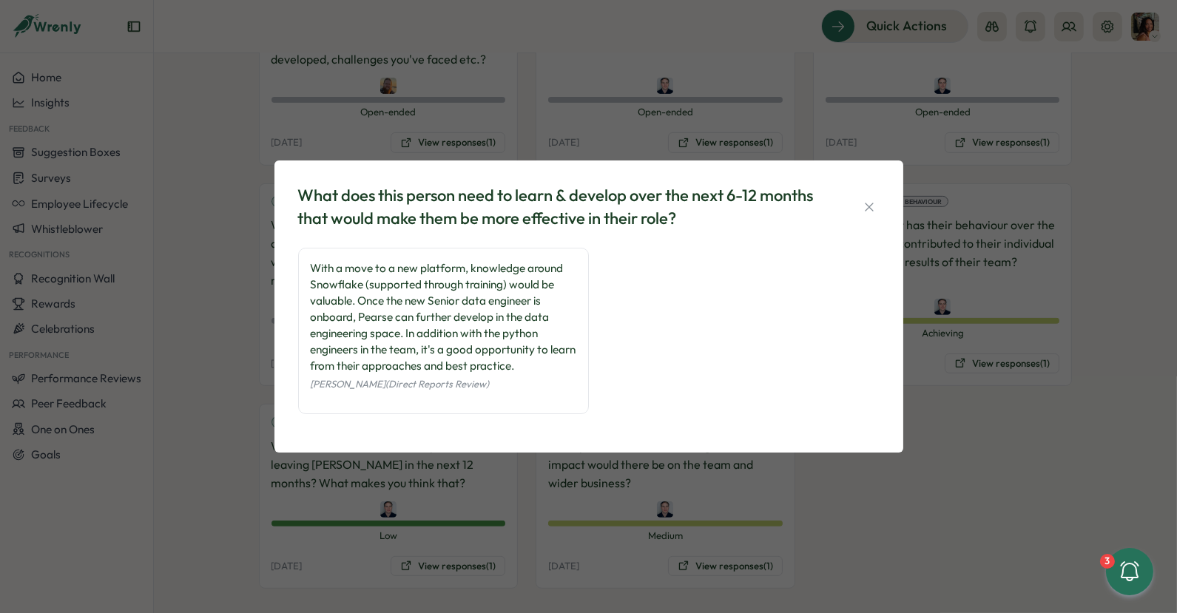
click at [1037, 403] on div "What does this person need to learn & develop over the next 6-12 months that wo…" at bounding box center [588, 306] width 1177 height 613
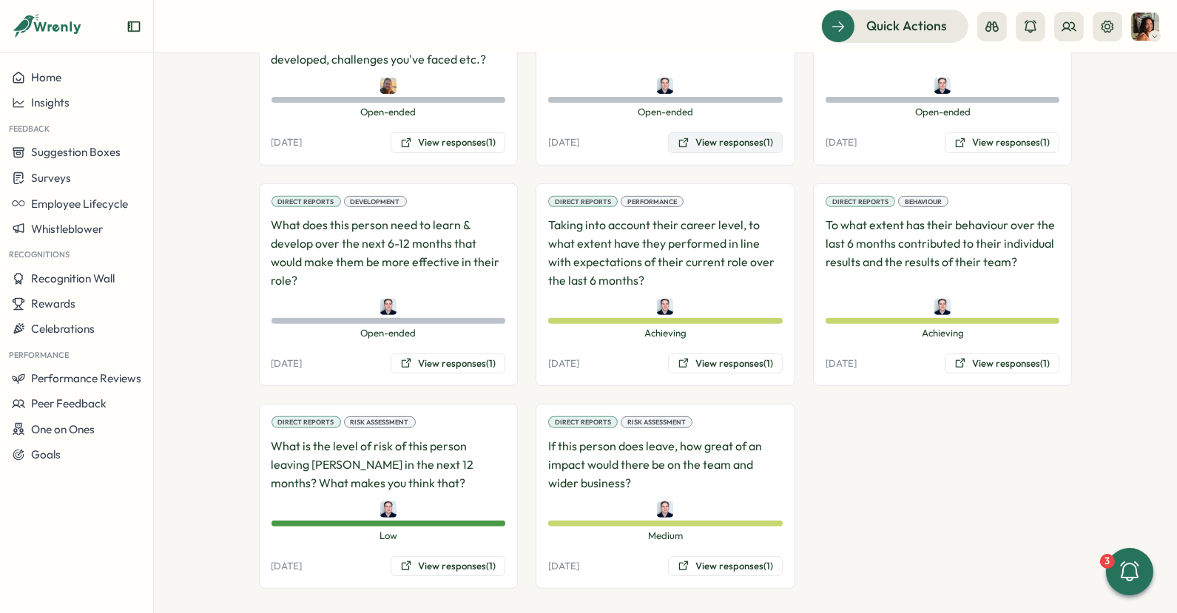
click at [759, 132] on button "View responses (1)" at bounding box center [725, 142] width 115 height 21
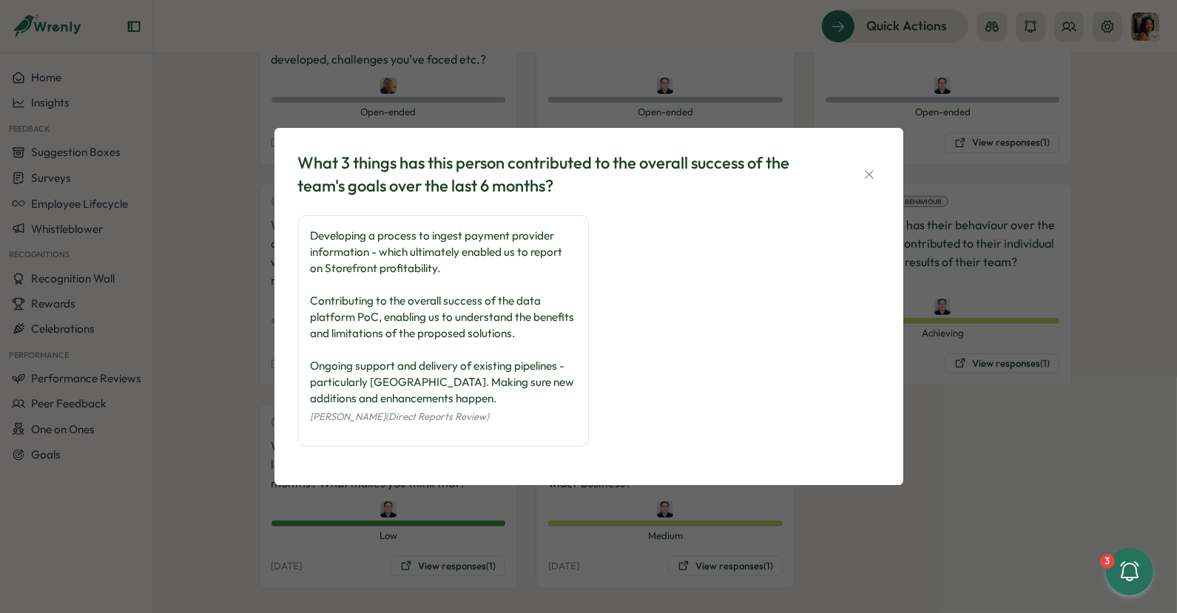
click at [968, 166] on div "What 3 things has this person contributed to the overall success of the team's …" at bounding box center [588, 306] width 1177 height 613
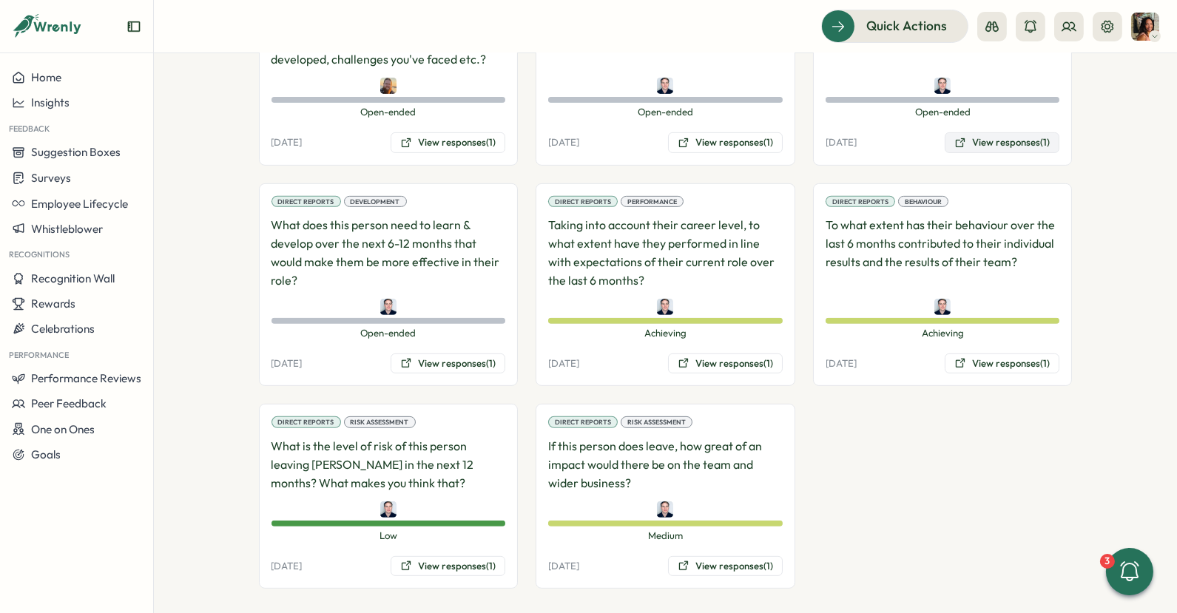
click at [967, 133] on button "View responses (1)" at bounding box center [1002, 142] width 115 height 21
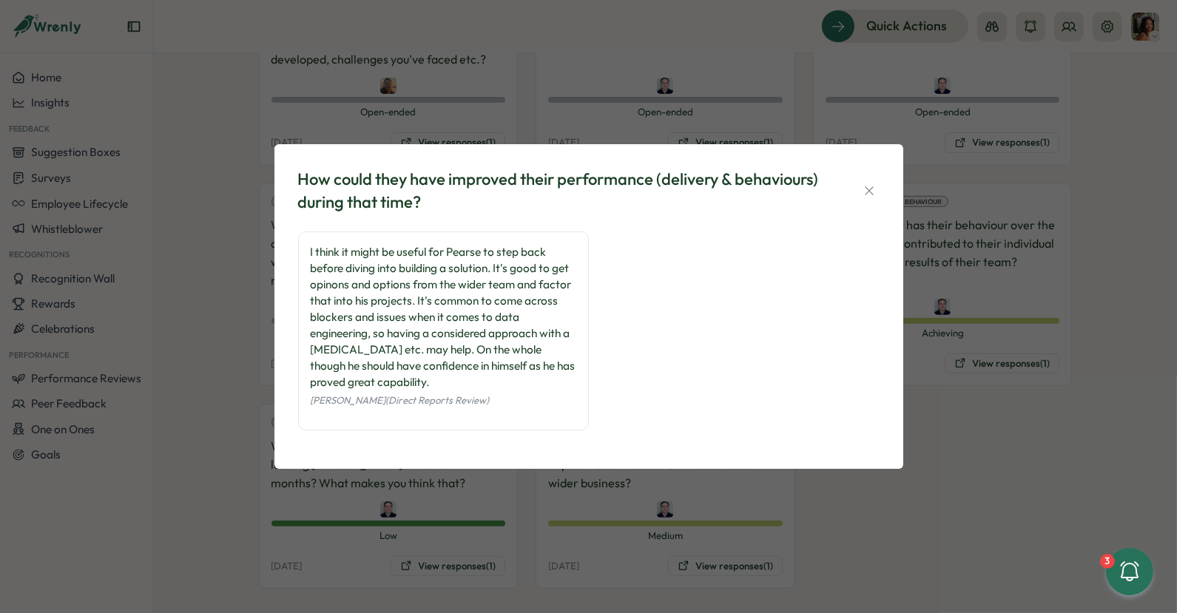
click at [768, 107] on div "How could they have improved their performance (delivery & behaviours) during t…" at bounding box center [588, 306] width 1177 height 613
